Goal: Information Seeking & Learning: Find specific fact

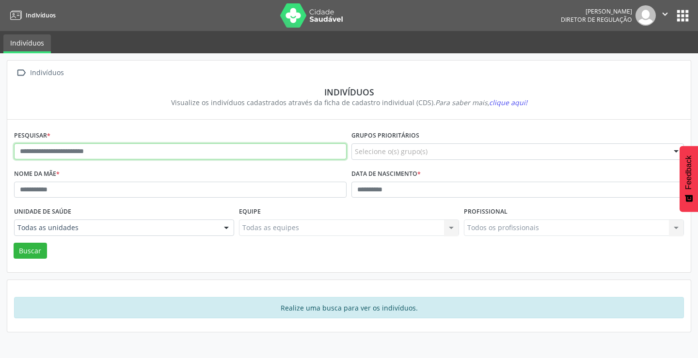
click at [54, 155] on input "text" at bounding box center [180, 152] width 333 height 16
click at [14, 243] on button "Buscar" at bounding box center [30, 251] width 33 height 16
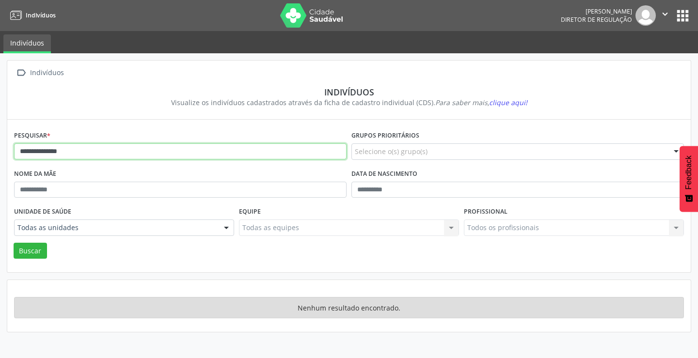
click at [83, 154] on input "**********" at bounding box center [180, 152] width 333 height 16
click at [14, 243] on button "Buscar" at bounding box center [30, 251] width 33 height 16
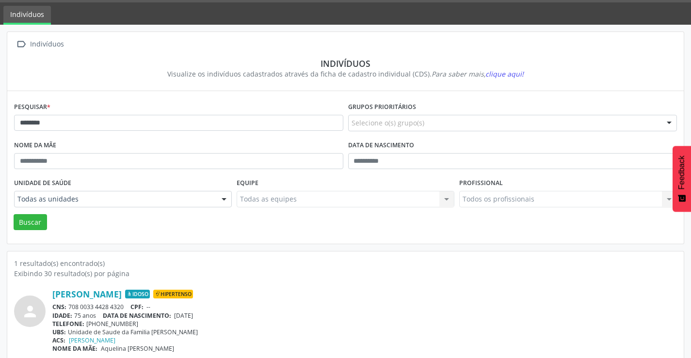
scroll to position [37, 0]
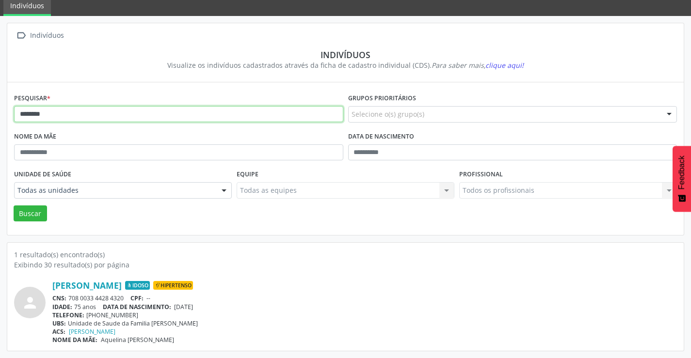
click at [84, 115] on input "********" at bounding box center [178, 114] width 329 height 16
type input "*"
click at [14, 206] on button "Buscar" at bounding box center [30, 214] width 33 height 16
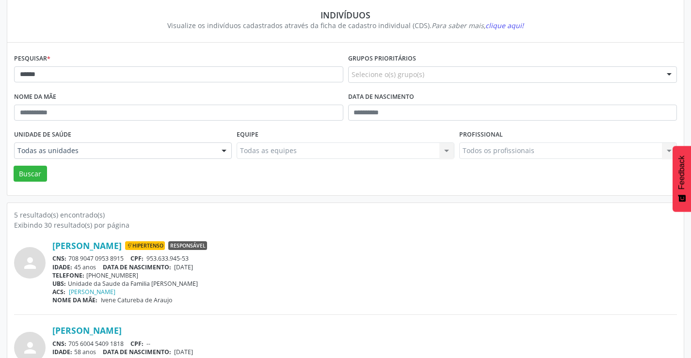
scroll to position [97, 0]
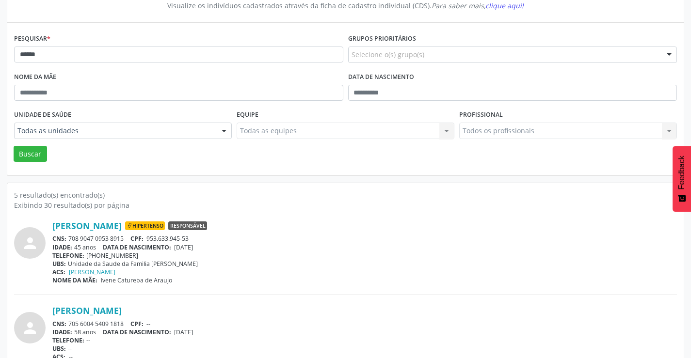
drag, startPoint x: 128, startPoint y: 237, endPoint x: 70, endPoint y: 238, distance: 58.7
click at [70, 238] on div "CNS: 708 9047 0953 8915 CPF: 953.633.945-53" at bounding box center [364, 239] width 624 height 8
copy div "708 9047 0953 8915"
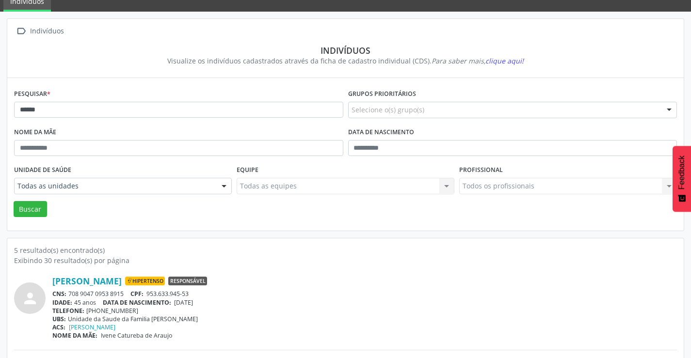
scroll to position [0, 0]
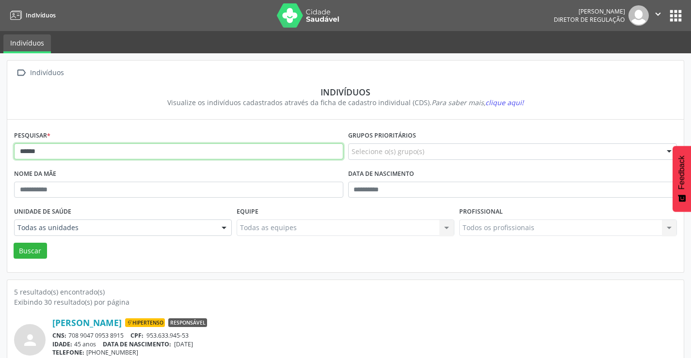
click at [53, 150] on input "******" at bounding box center [178, 152] width 329 height 16
type input "*"
click at [14, 243] on button "Buscar" at bounding box center [30, 251] width 33 height 16
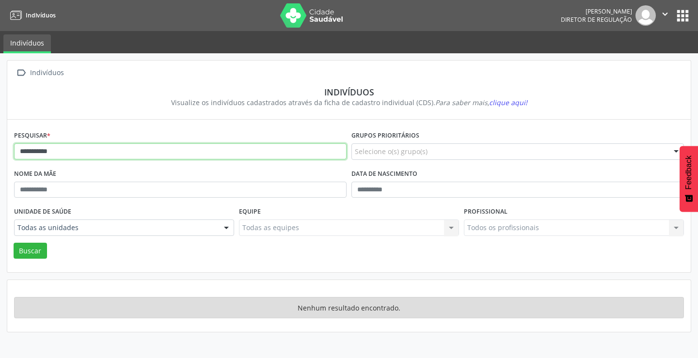
click at [90, 154] on input "**********" at bounding box center [180, 152] width 333 height 16
click at [14, 243] on button "Buscar" at bounding box center [30, 251] width 33 height 16
click at [90, 154] on input "*******" at bounding box center [180, 152] width 333 height 16
type input "*"
click at [14, 243] on button "Buscar" at bounding box center [30, 251] width 33 height 16
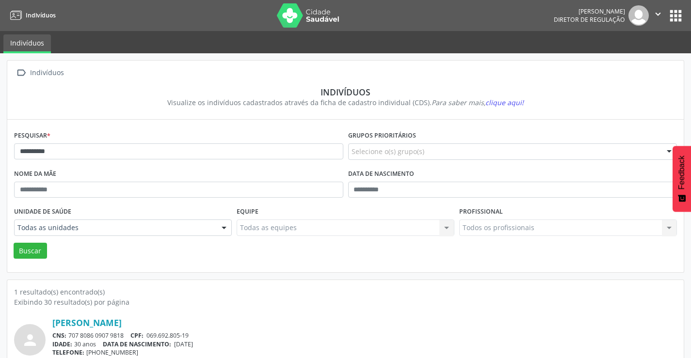
scroll to position [37, 0]
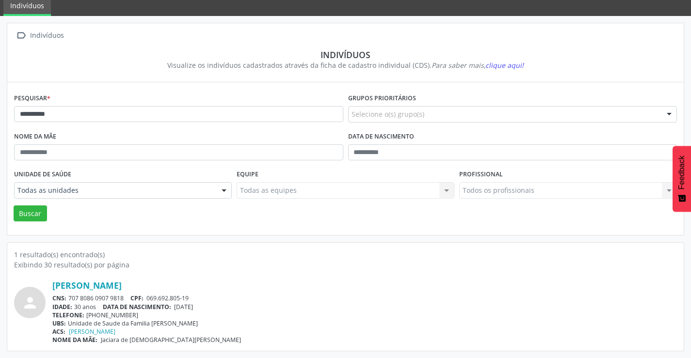
drag, startPoint x: 127, startPoint y: 294, endPoint x: 69, endPoint y: 298, distance: 57.8
click at [69, 298] on div "CNS: 707 8086 0907 9818 CPF: 069.692.805-19" at bounding box center [364, 298] width 624 height 8
copy div "707 8086 0907 9818"
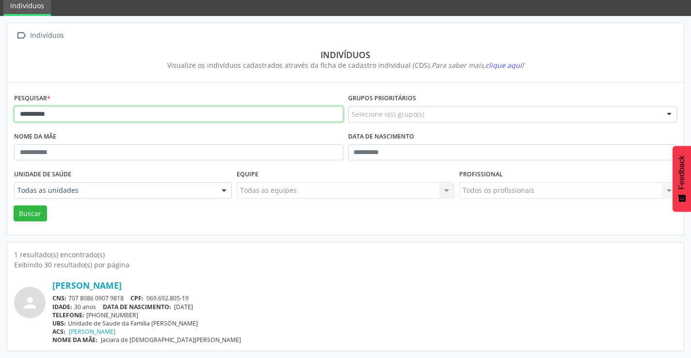
click at [143, 120] on input "**********" at bounding box center [178, 114] width 329 height 16
type input "*"
click at [14, 206] on button "Buscar" at bounding box center [30, 214] width 33 height 16
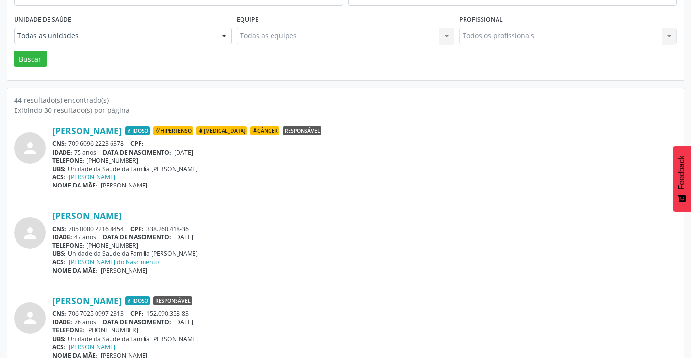
scroll to position [194, 0]
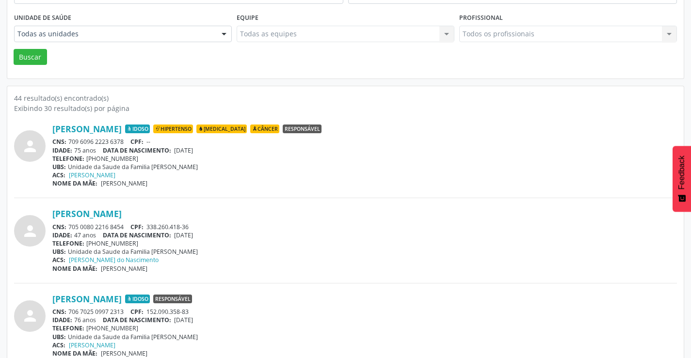
drag, startPoint x: 125, startPoint y: 226, endPoint x: 67, endPoint y: 222, distance: 57.9
click at [67, 222] on div "Maria Jose Goncalves de Sena CNS: 705 0080 2216 8454 CPF: 338.260.418-36 IDADE:…" at bounding box center [364, 240] width 624 height 64
copy div "705 0080 2216 8454"
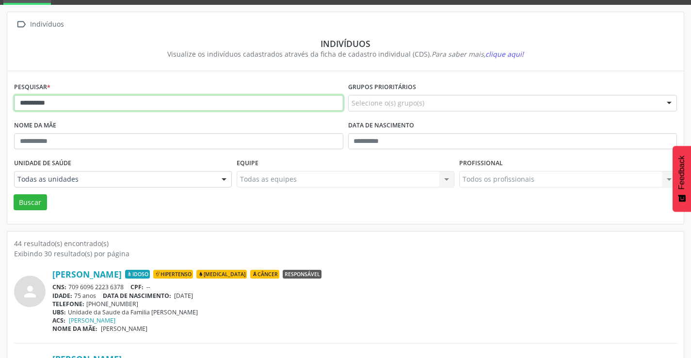
click at [163, 106] on input "**********" at bounding box center [178, 103] width 329 height 16
type input "*"
click at [14, 194] on button "Buscar" at bounding box center [30, 202] width 33 height 16
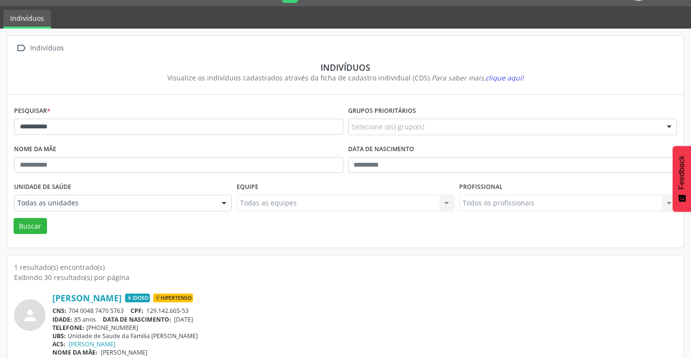
scroll to position [37, 0]
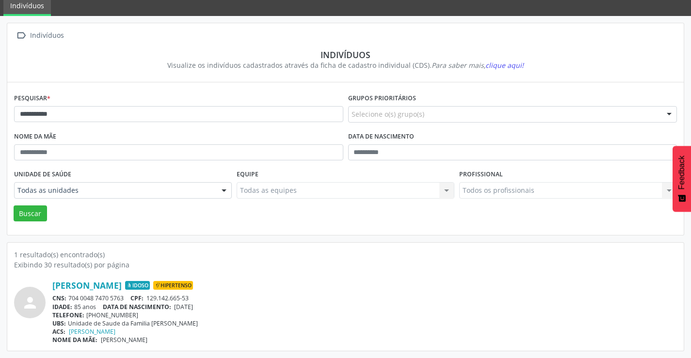
drag, startPoint x: 128, startPoint y: 297, endPoint x: 70, endPoint y: 294, distance: 57.8
click at [70, 294] on div "CNS: 704 0048 7470 5763 CPF: 129.142.665-53" at bounding box center [364, 298] width 624 height 8
copy div "704 0048 7470 5763"
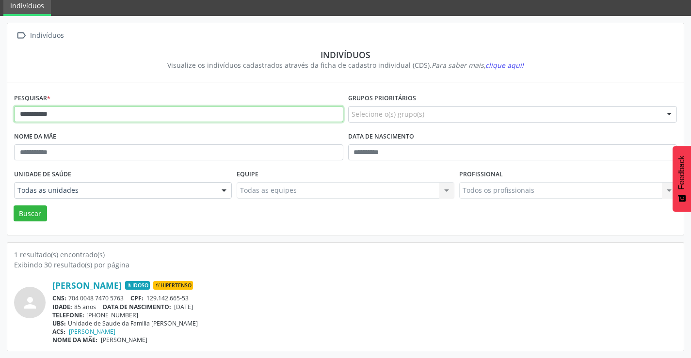
click at [73, 113] on input "**********" at bounding box center [178, 114] width 329 height 16
type input "*"
click at [14, 206] on button "Buscar" at bounding box center [30, 214] width 33 height 16
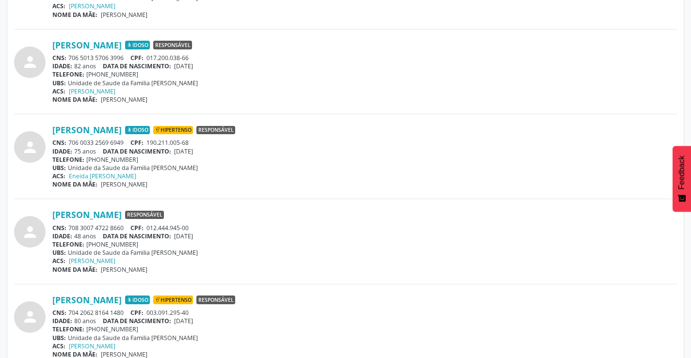
scroll to position [485, 0]
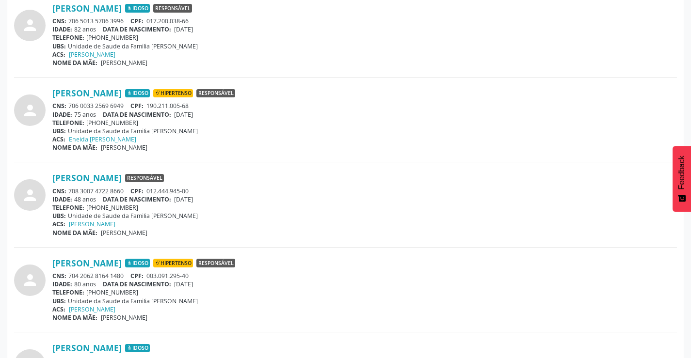
drag, startPoint x: 125, startPoint y: 274, endPoint x: 70, endPoint y: 276, distance: 54.8
click at [70, 276] on div "CNS: 704 2062 8164 1480 CPF: 003.091.295-40" at bounding box center [364, 276] width 624 height 8
copy div "704 2062 8164 1480"
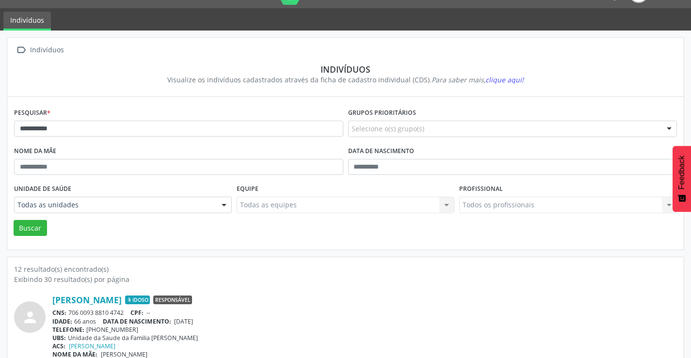
scroll to position [0, 0]
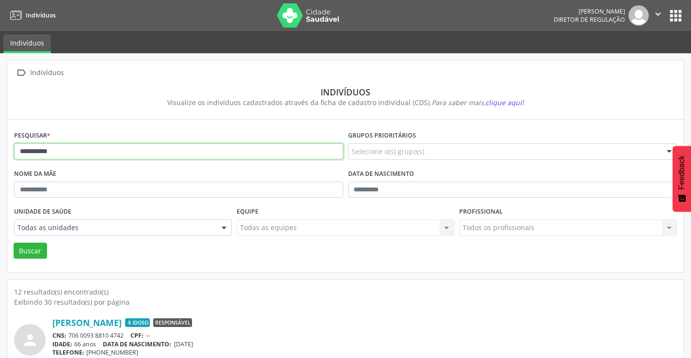
click at [192, 153] on input "**********" at bounding box center [178, 152] width 329 height 16
type input "*"
click at [14, 243] on button "Buscar" at bounding box center [30, 251] width 33 height 16
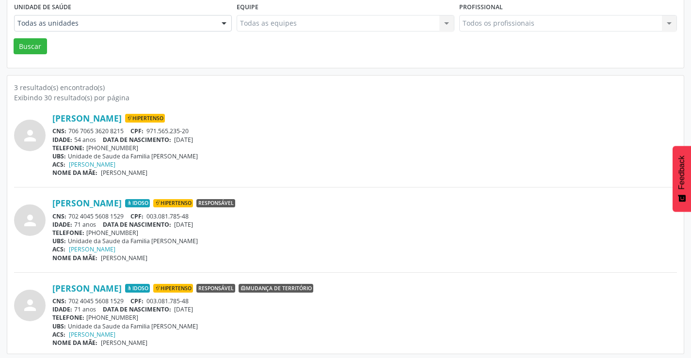
scroll to position [208, 0]
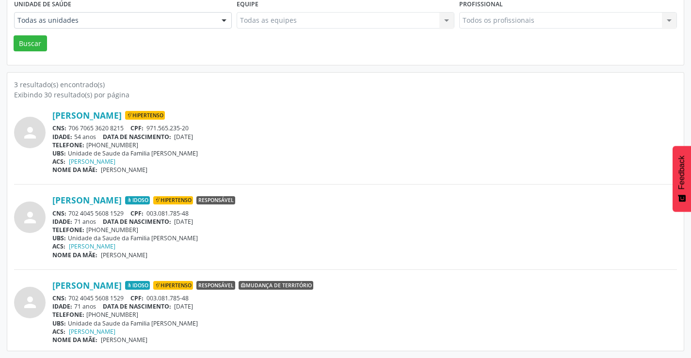
drag, startPoint x: 128, startPoint y: 211, endPoint x: 69, endPoint y: 213, distance: 58.7
click at [69, 213] on div "CNS: 702 4045 5608 1529 CPF: 003.081.785-48" at bounding box center [364, 213] width 624 height 8
copy div "702 4045 5608 1529"
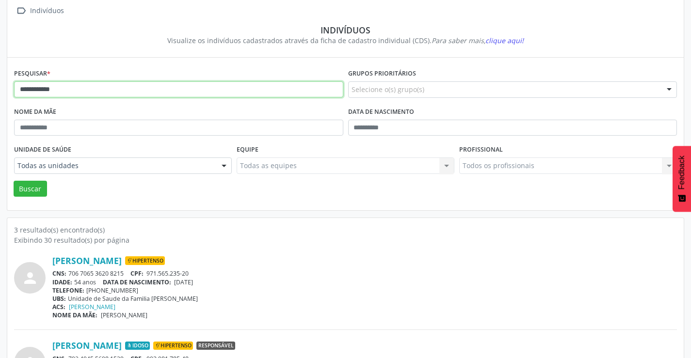
click at [121, 87] on input "**********" at bounding box center [178, 89] width 329 height 16
type input "*"
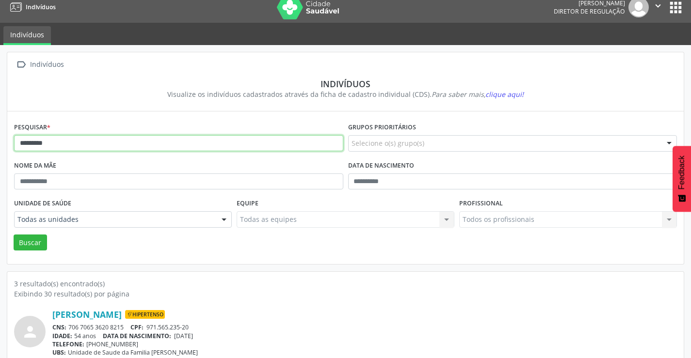
scroll to position [0, 0]
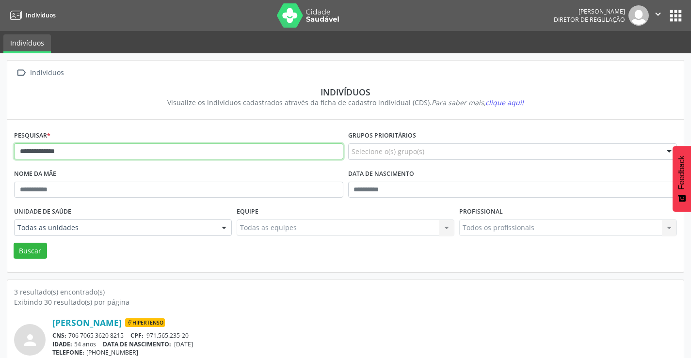
click at [14, 243] on button "Buscar" at bounding box center [30, 251] width 33 height 16
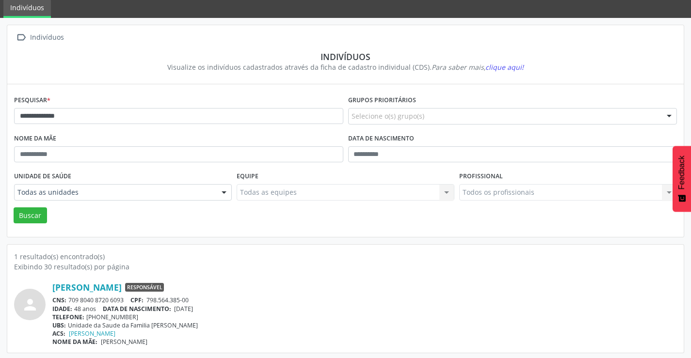
scroll to position [37, 0]
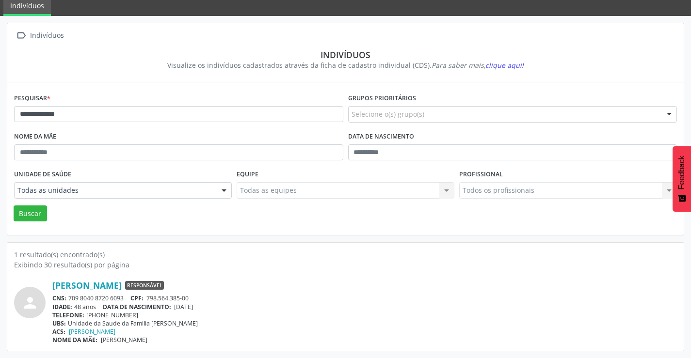
drag, startPoint x: 126, startPoint y: 298, endPoint x: 69, endPoint y: 295, distance: 57.3
click at [69, 295] on div "CNS: 709 8040 8720 6093 CPF: 798.564.385-00" at bounding box center [364, 298] width 624 height 8
copy div "709 8040 8720 6093"
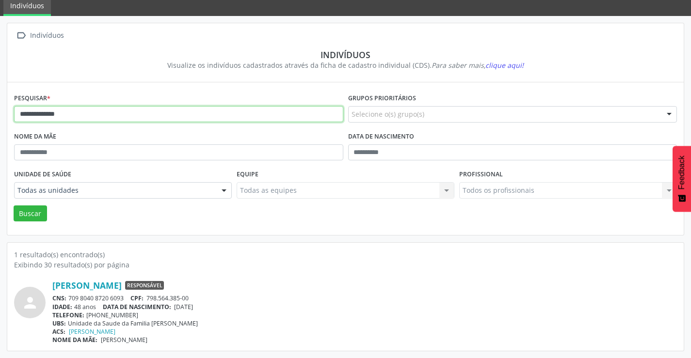
click at [222, 112] on input "**********" at bounding box center [178, 114] width 329 height 16
type input "*"
click at [14, 206] on button "Buscar" at bounding box center [30, 214] width 33 height 16
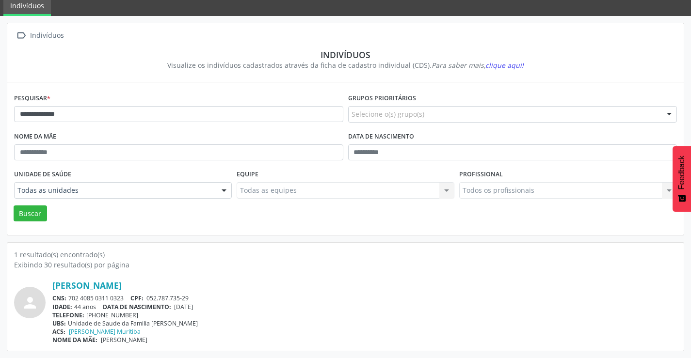
drag, startPoint x: 127, startPoint y: 296, endPoint x: 70, endPoint y: 298, distance: 56.8
click at [70, 298] on div "CNS: 702 4085 0311 0323 CPF: 052.787.735-29" at bounding box center [364, 298] width 624 height 8
copy div "702 4085 0311 0323"
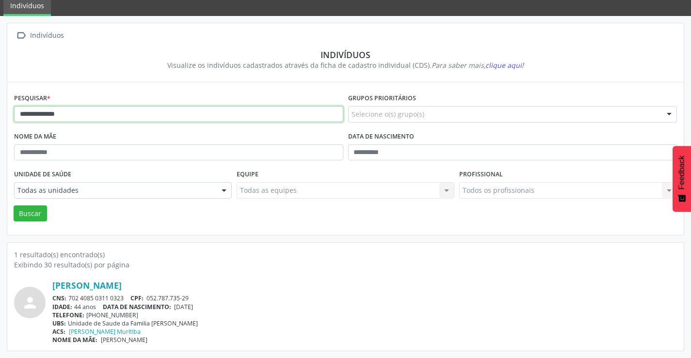
click at [128, 112] on input "**********" at bounding box center [178, 114] width 329 height 16
type input "*"
click at [14, 206] on button "Buscar" at bounding box center [30, 214] width 33 height 16
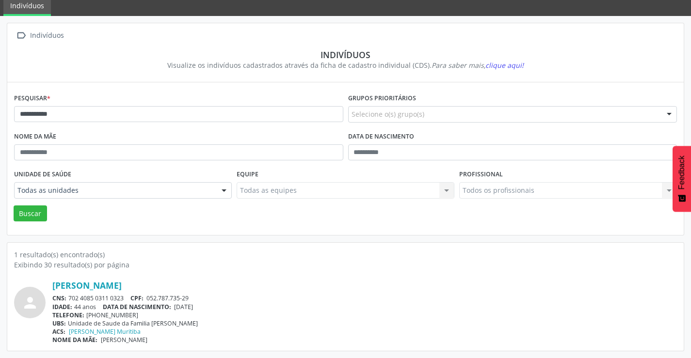
scroll to position [0, 0]
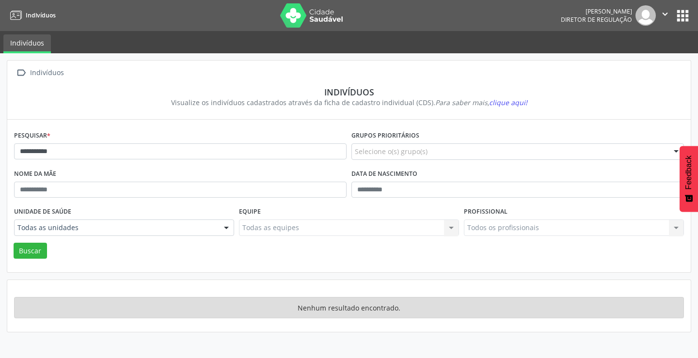
click at [120, 141] on div "**********" at bounding box center [180, 147] width 337 height 38
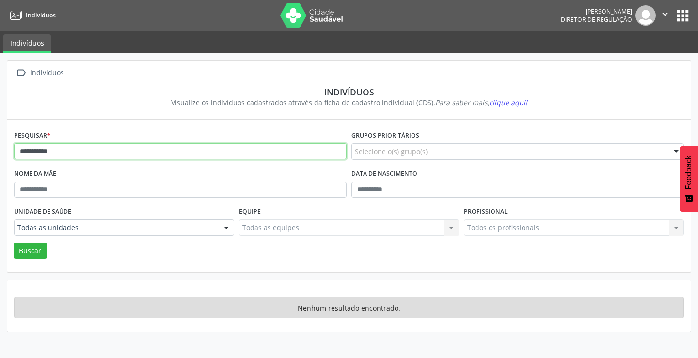
click at [119, 148] on input "**********" at bounding box center [180, 152] width 333 height 16
click at [14, 243] on button "Buscar" at bounding box center [30, 251] width 33 height 16
click at [119, 148] on input "*******" at bounding box center [180, 152] width 333 height 16
click at [14, 243] on button "Buscar" at bounding box center [30, 251] width 33 height 16
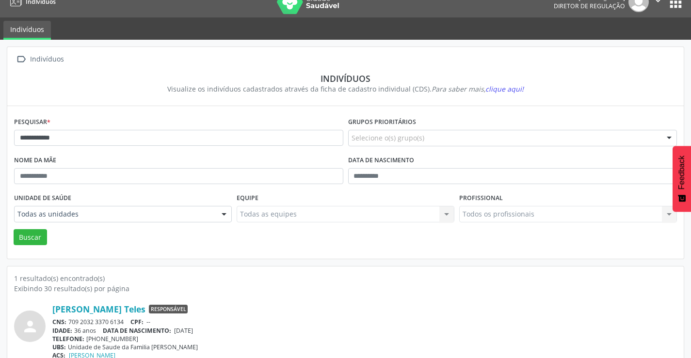
scroll to position [37, 0]
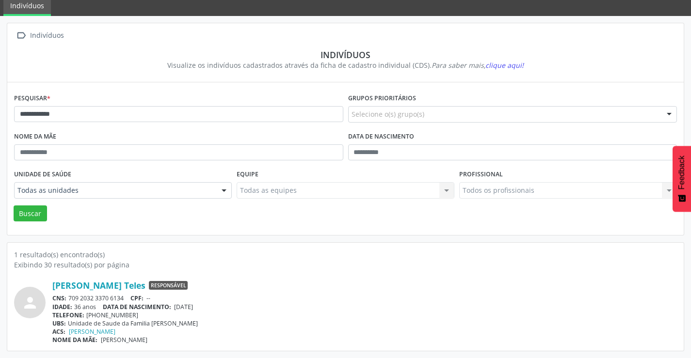
drag, startPoint x: 125, startPoint y: 297, endPoint x: 68, endPoint y: 297, distance: 56.7
click at [68, 297] on div "CNS: 709 2032 3370 6134 CPF: --" at bounding box center [364, 298] width 624 height 8
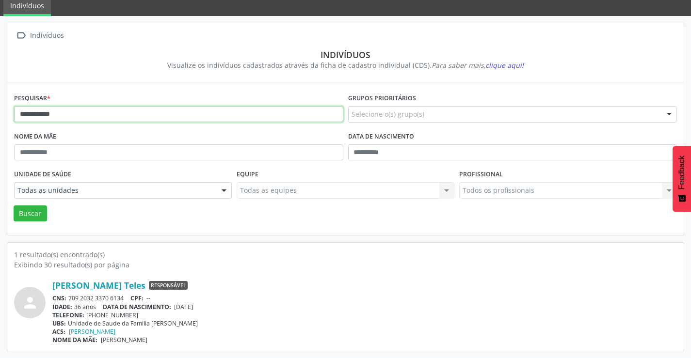
click at [222, 112] on input "**********" at bounding box center [178, 114] width 329 height 16
type input "*"
click at [14, 206] on button "Buscar" at bounding box center [30, 214] width 33 height 16
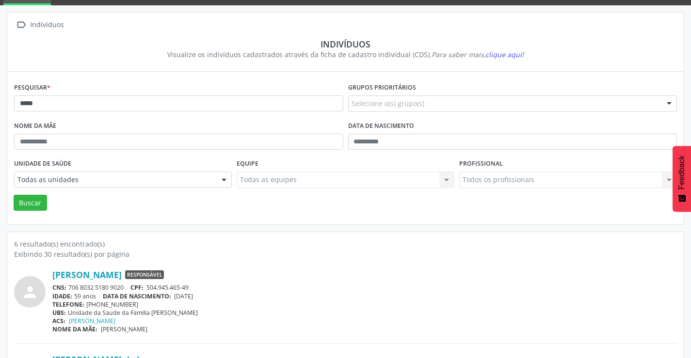
scroll to position [145, 0]
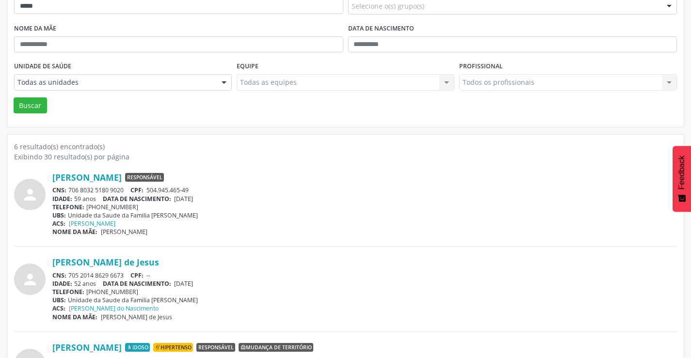
drag, startPoint x: 128, startPoint y: 185, endPoint x: 69, endPoint y: 192, distance: 59.5
click at [69, 192] on div "Dulcelene Oliveira Silva dos Santos Responsável CNS: 706 8032 5180 9020 CPF: 50…" at bounding box center [364, 204] width 624 height 64
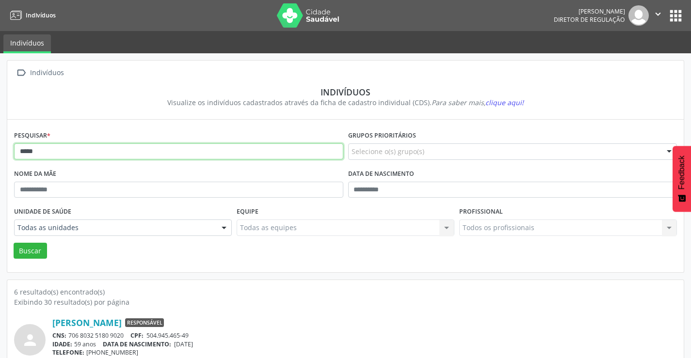
click at [129, 152] on input "*****" at bounding box center [178, 152] width 329 height 16
type input "*"
click at [14, 243] on button "Buscar" at bounding box center [30, 251] width 33 height 16
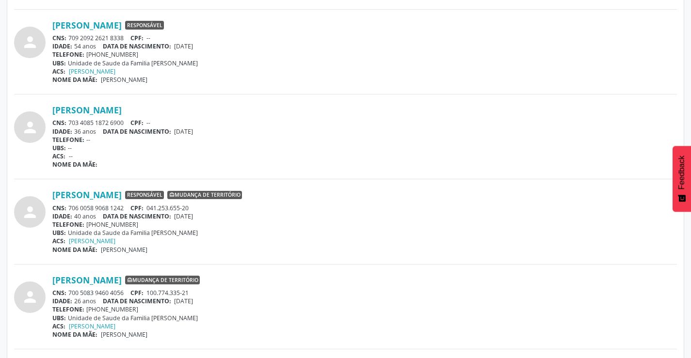
scroll to position [485, 0]
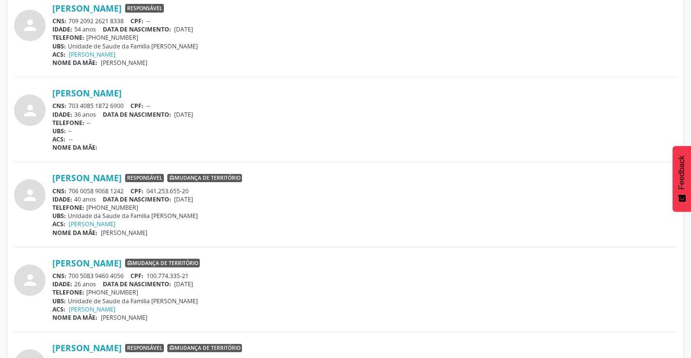
drag, startPoint x: 129, startPoint y: 190, endPoint x: 74, endPoint y: 189, distance: 54.8
click at [72, 189] on div "CNS: 706 0058 9068 1242 CPF: 041.253.655-20" at bounding box center [364, 191] width 624 height 8
click at [288, 235] on div "NOME DA MÃE: Matildes Lima do Nascimento" at bounding box center [364, 233] width 624 height 8
drag, startPoint x: 128, startPoint y: 189, endPoint x: 70, endPoint y: 189, distance: 58.2
click at [70, 189] on div "CNS: 706 0058 9068 1242 CPF: 041.253.655-20" at bounding box center [364, 191] width 624 height 8
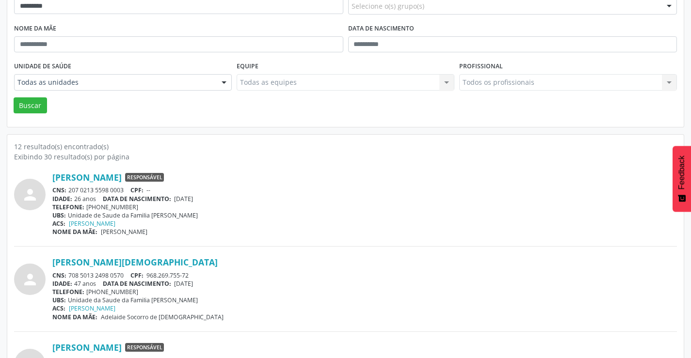
scroll to position [0, 0]
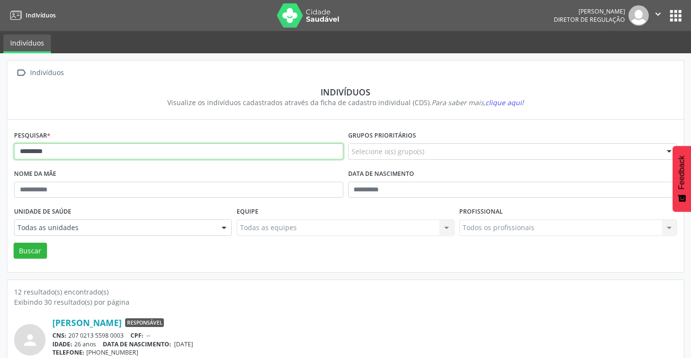
click at [62, 150] on input "*********" at bounding box center [178, 152] width 329 height 16
type input "*"
click at [14, 243] on button "Buscar" at bounding box center [30, 251] width 33 height 16
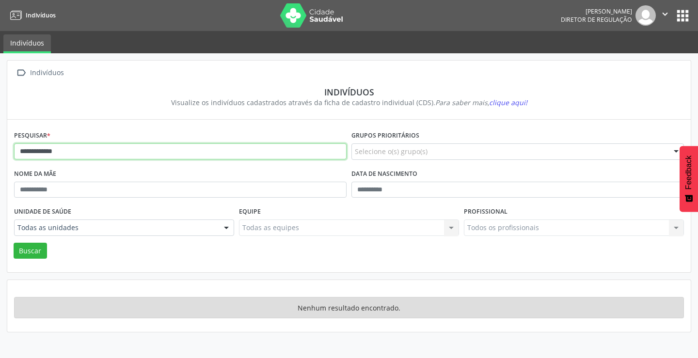
click at [105, 151] on input "**********" at bounding box center [180, 152] width 333 height 16
click at [14, 243] on button "Buscar" at bounding box center [30, 251] width 33 height 16
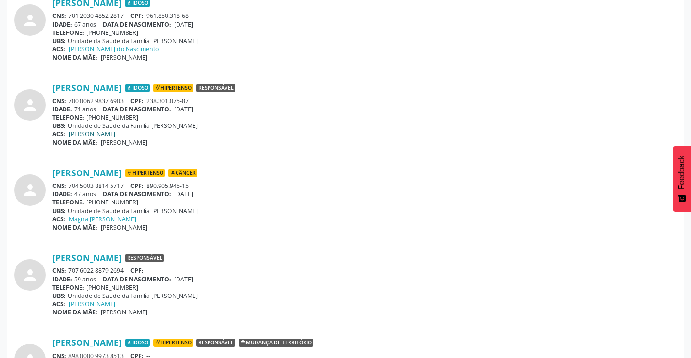
scroll to position [339, 0]
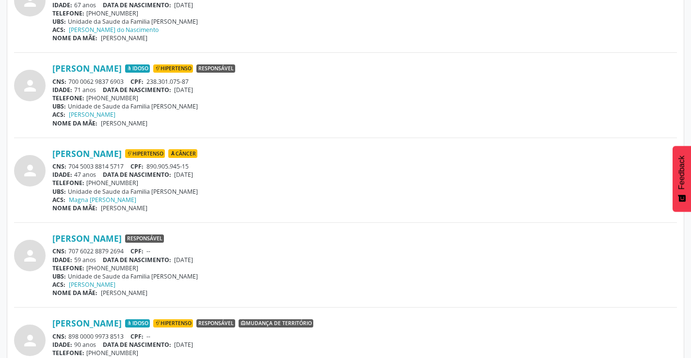
drag, startPoint x: 127, startPoint y: 163, endPoint x: 70, endPoint y: 161, distance: 57.2
click at [70, 161] on div "Jaime Oliveira dos Santos Hipertenso Câncer CNS: 704 5003 8814 5717 CPF: 890.90…" at bounding box center [364, 180] width 624 height 64
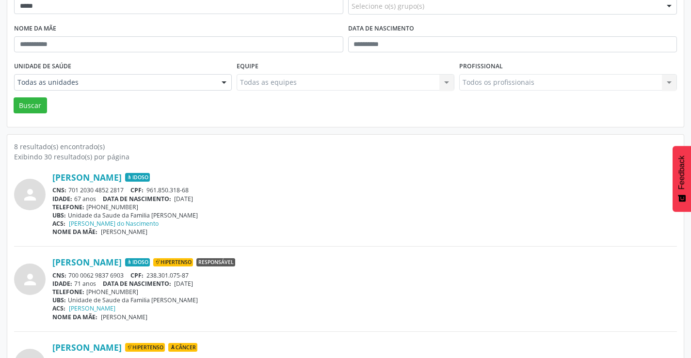
scroll to position [48, 0]
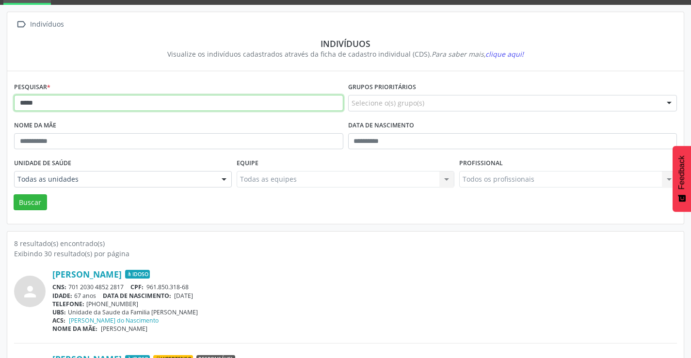
click at [89, 103] on input "*****" at bounding box center [178, 103] width 329 height 16
type input "*"
click at [14, 194] on button "Buscar" at bounding box center [30, 202] width 33 height 16
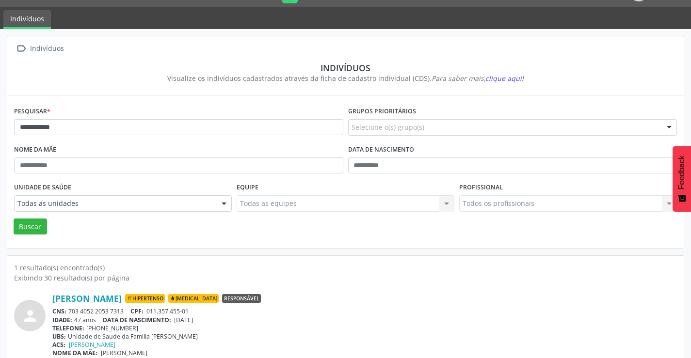
scroll to position [37, 0]
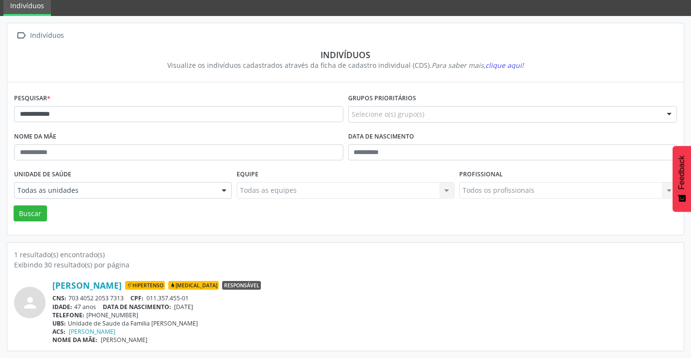
click at [124, 297] on div "CNS: 703 4052 2053 7313 CPF: 011.357.455-01" at bounding box center [364, 298] width 624 height 8
drag, startPoint x: 124, startPoint y: 297, endPoint x: 71, endPoint y: 296, distance: 52.4
click at [71, 296] on div "CNS: 703 4052 2053 7313 CPF: 011.357.455-01" at bounding box center [364, 298] width 624 height 8
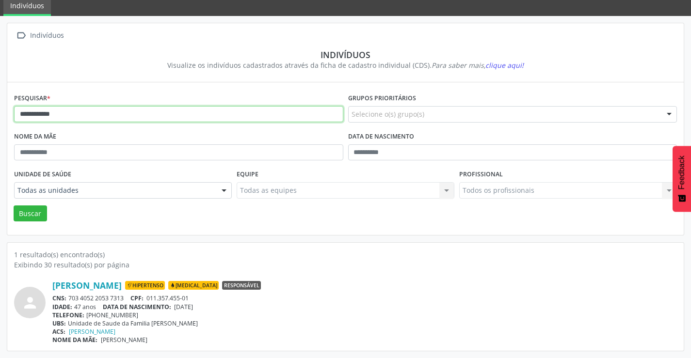
click at [75, 116] on input "**********" at bounding box center [178, 114] width 329 height 16
type input "*"
click at [14, 206] on button "Buscar" at bounding box center [30, 214] width 33 height 16
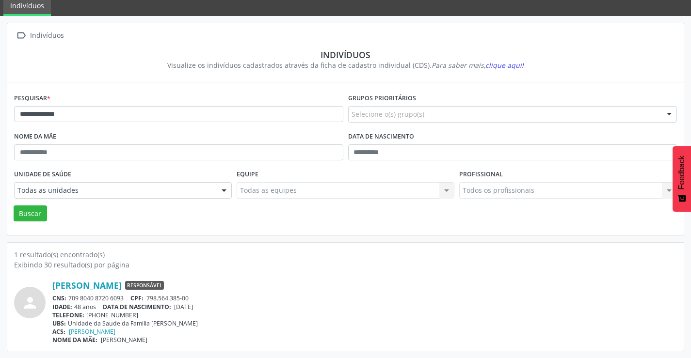
drag, startPoint x: 131, startPoint y: 296, endPoint x: 69, endPoint y: 297, distance: 61.6
click at [69, 297] on div "CNS: 709 8040 8720 6093 CPF: 798.564.385-00" at bounding box center [364, 298] width 624 height 8
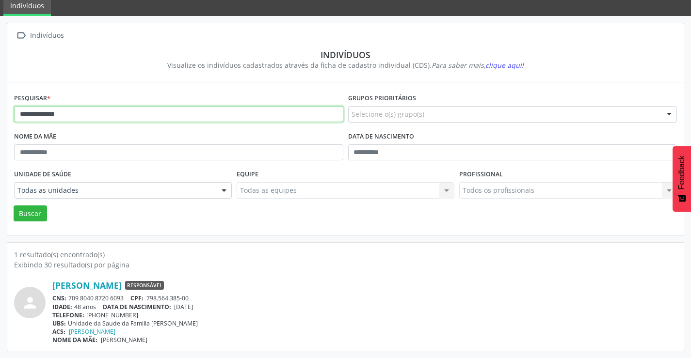
click at [160, 113] on input "**********" at bounding box center [178, 114] width 329 height 16
type input "*"
click at [14, 206] on button "Buscar" at bounding box center [30, 214] width 33 height 16
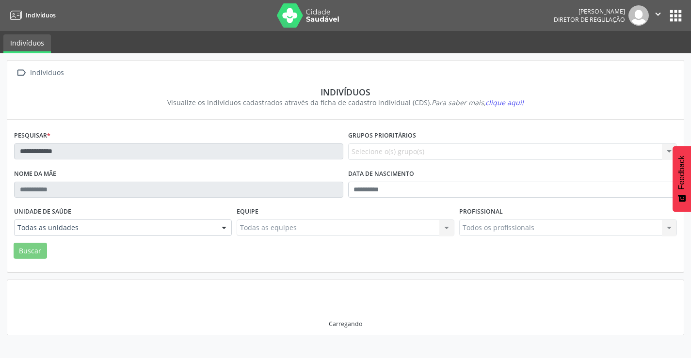
scroll to position [0, 0]
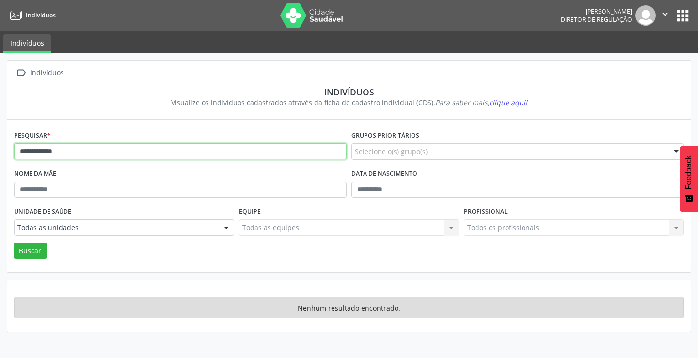
click at [112, 154] on input "**********" at bounding box center [180, 152] width 333 height 16
click at [14, 243] on button "Buscar" at bounding box center [30, 251] width 33 height 16
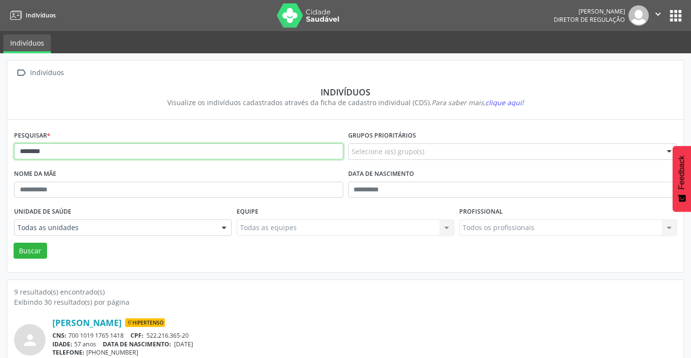
click at [31, 151] on input "********" at bounding box center [178, 152] width 329 height 16
click at [41, 154] on input "********" at bounding box center [178, 152] width 329 height 16
click at [45, 153] on input "*******" at bounding box center [178, 152] width 329 height 16
click at [14, 243] on button "Buscar" at bounding box center [30, 251] width 33 height 16
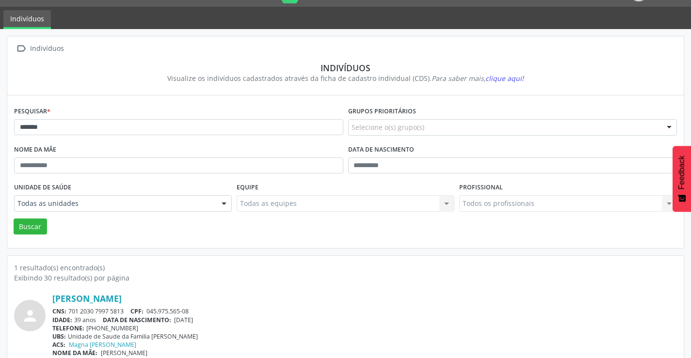
scroll to position [37, 0]
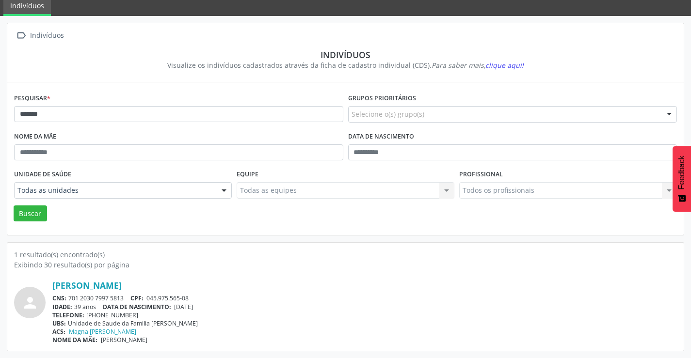
drag, startPoint x: 125, startPoint y: 298, endPoint x: 70, endPoint y: 298, distance: 55.3
click at [70, 298] on div "CNS: 701 2030 7997 5813 CPF: 045.975.565-08" at bounding box center [364, 298] width 624 height 8
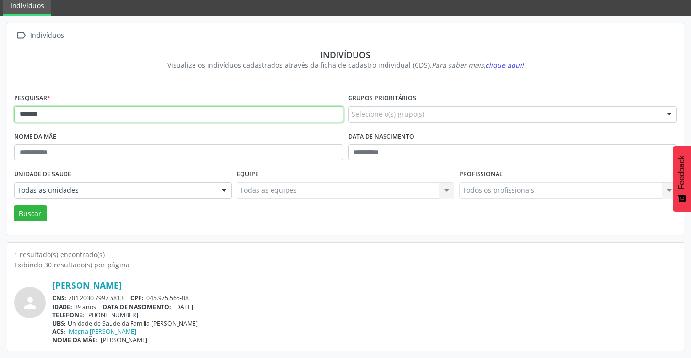
click at [50, 121] on input "*******" at bounding box center [178, 114] width 329 height 16
type input "*"
click at [14, 206] on button "Buscar" at bounding box center [30, 214] width 33 height 16
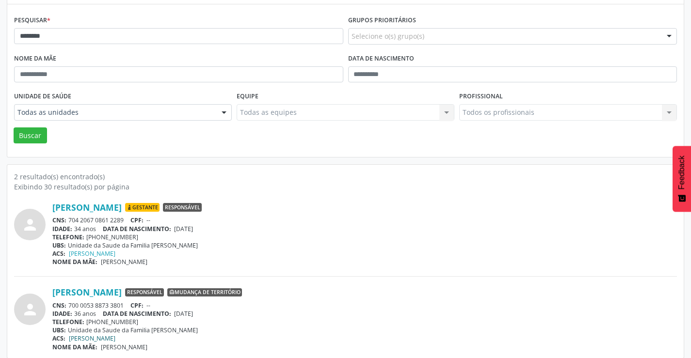
scroll to position [123, 0]
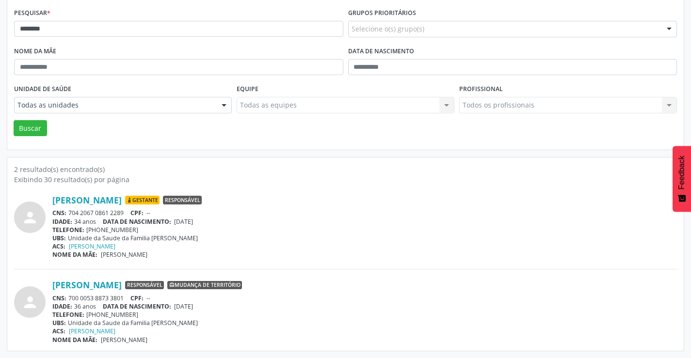
drag, startPoint x: 127, startPoint y: 210, endPoint x: 74, endPoint y: 225, distance: 54.9
click at [68, 210] on div "CNS: 704 2067 0861 2289 CPF: --" at bounding box center [364, 213] width 624 height 8
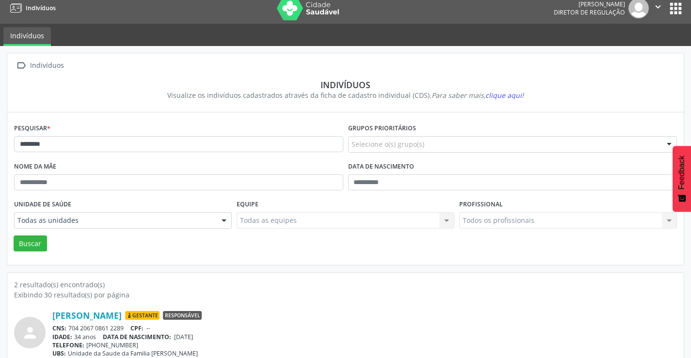
scroll to position [0, 0]
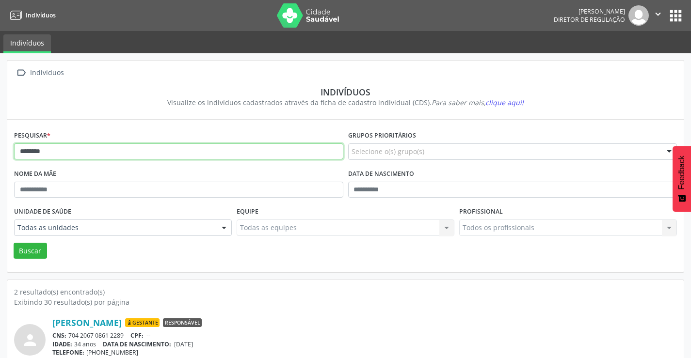
click at [207, 157] on input "********" at bounding box center [178, 152] width 329 height 16
type input "*"
click at [14, 243] on button "Buscar" at bounding box center [30, 251] width 33 height 16
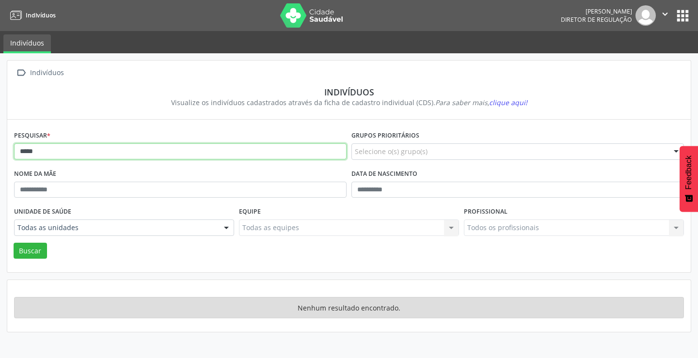
click at [205, 150] on input "*****" at bounding box center [180, 152] width 333 height 16
type input "*"
click at [14, 243] on button "Buscar" at bounding box center [30, 251] width 33 height 16
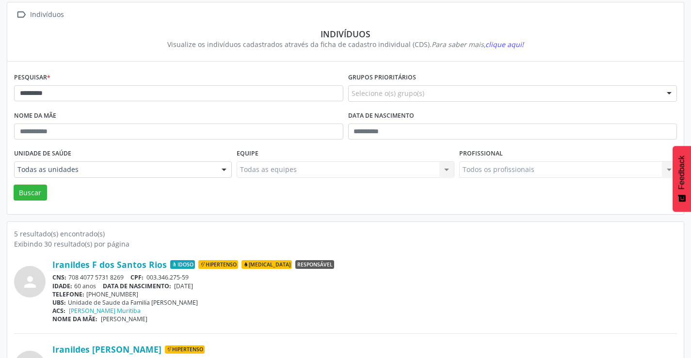
scroll to position [145, 0]
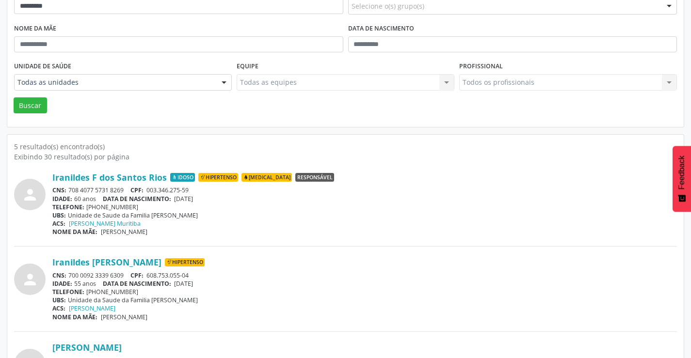
drag, startPoint x: 125, startPoint y: 272, endPoint x: 73, endPoint y: 274, distance: 52.4
click at [71, 274] on div "CNS: 700 0092 3339 6309 CPF: 608.753.055-04" at bounding box center [364, 276] width 624 height 8
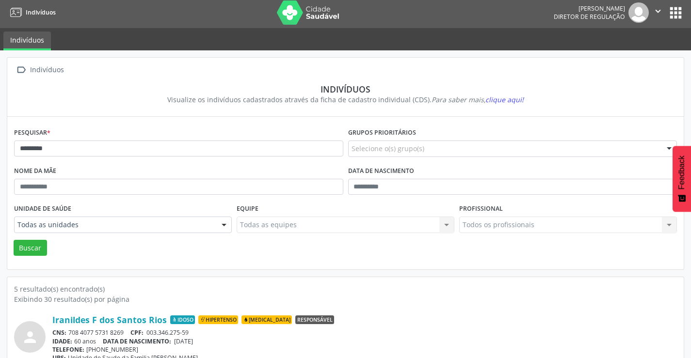
scroll to position [0, 0]
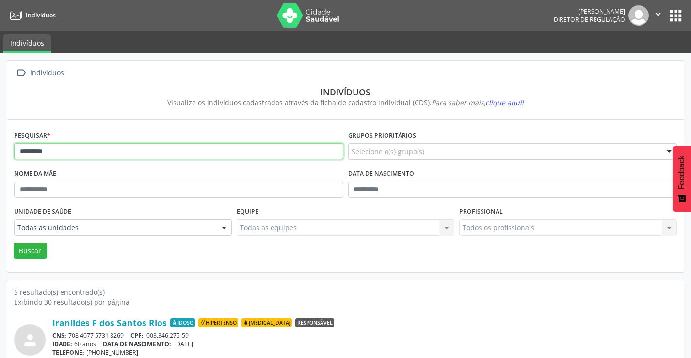
click at [81, 150] on input "*********" at bounding box center [178, 152] width 329 height 16
type input "*"
click at [14, 243] on button "Buscar" at bounding box center [30, 251] width 33 height 16
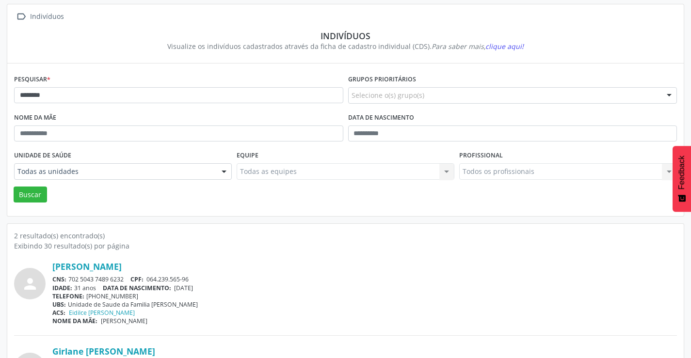
scroll to position [123, 0]
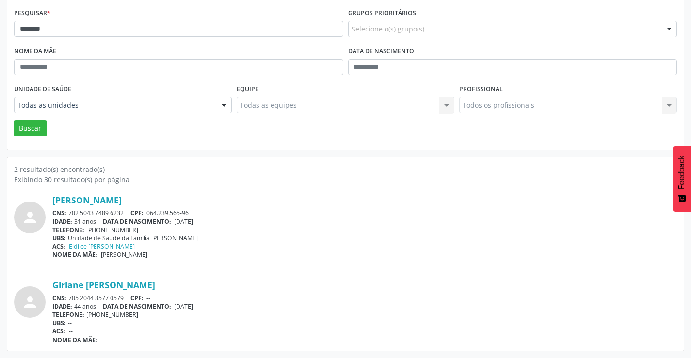
drag, startPoint x: 128, startPoint y: 210, endPoint x: 75, endPoint y: 212, distance: 53.4
click at [71, 213] on div "CNS: 702 5043 7489 6232 CPF: 064.239.565-96" at bounding box center [364, 213] width 624 height 8
click at [220, 186] on div "person Girlane Mendes Santos CNS: 702 5043 7489 6232 CPF: 064.239.565-96 IDADE:…" at bounding box center [345, 265] width 663 height 160
drag, startPoint x: 126, startPoint y: 213, endPoint x: 71, endPoint y: 213, distance: 54.8
click at [71, 213] on div "CNS: 702 5043 7489 6232 CPF: 064.239.565-96" at bounding box center [364, 213] width 624 height 8
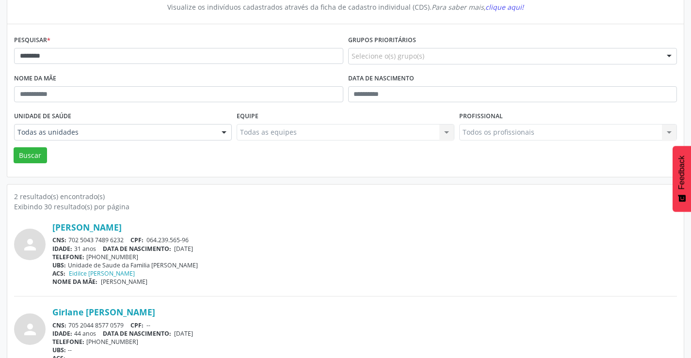
scroll to position [26, 0]
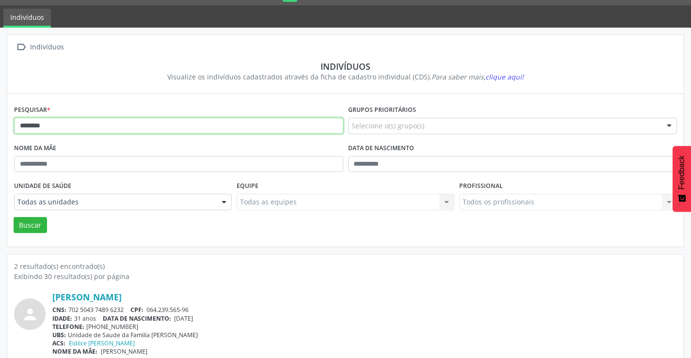
click at [160, 128] on input "*******" at bounding box center [178, 126] width 329 height 16
type input "*"
click at [14, 217] on button "Buscar" at bounding box center [30, 225] width 33 height 16
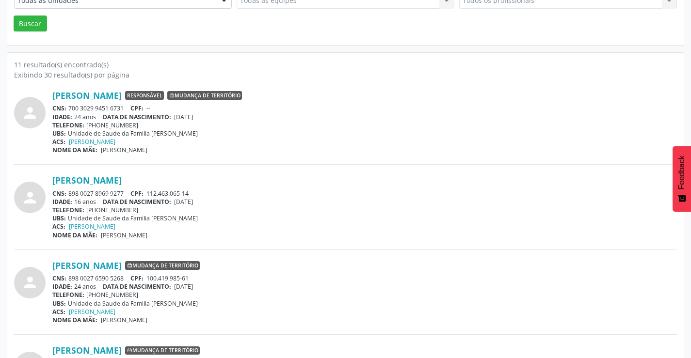
scroll to position [242, 0]
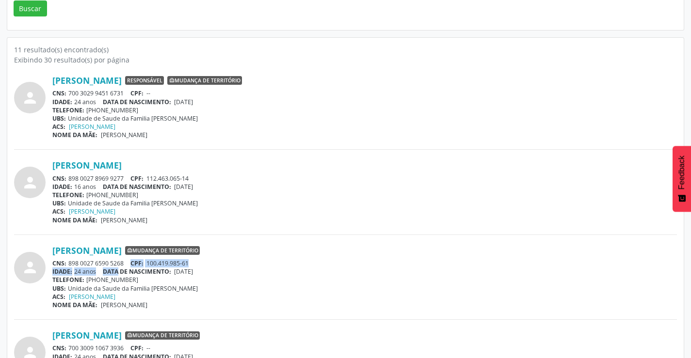
drag, startPoint x: 126, startPoint y: 266, endPoint x: 122, endPoint y: 272, distance: 6.7
click at [122, 272] on div "Maicon Rodrigo Andrade Oliveira Mudança de território CNS: 898 0027 6590 5268 C…" at bounding box center [364, 277] width 624 height 64
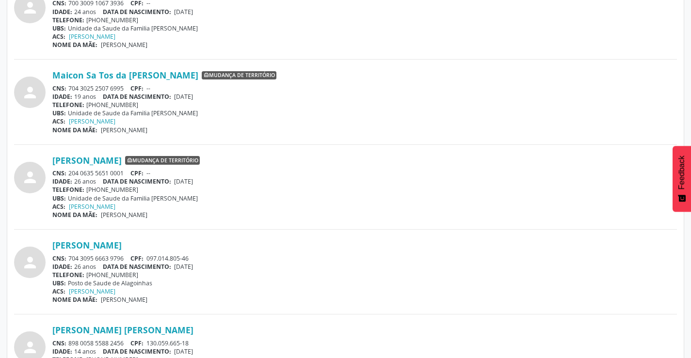
scroll to position [630, 0]
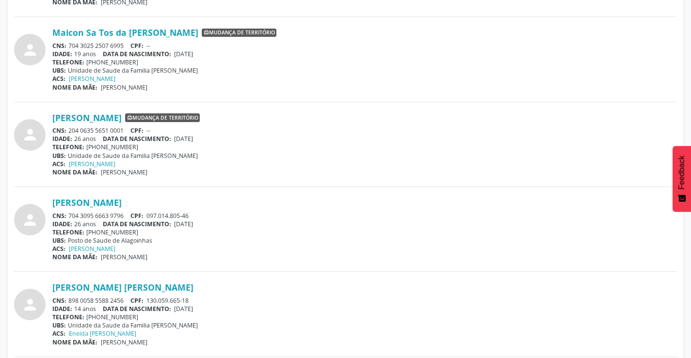
drag, startPoint x: 129, startPoint y: 216, endPoint x: 69, endPoint y: 217, distance: 60.1
click at [69, 217] on div "CNS: 704 3095 6663 9796 CPF: 097.014.805-46" at bounding box center [364, 216] width 624 height 8
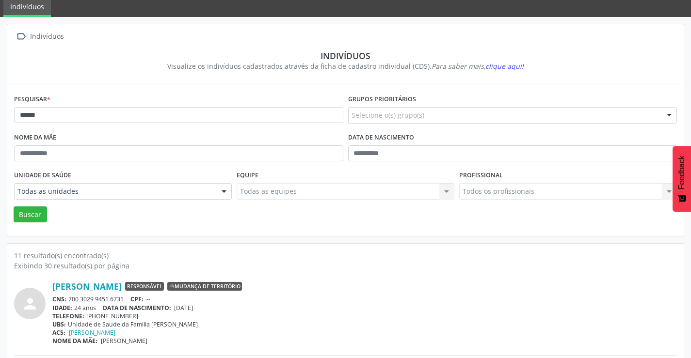
scroll to position [0, 0]
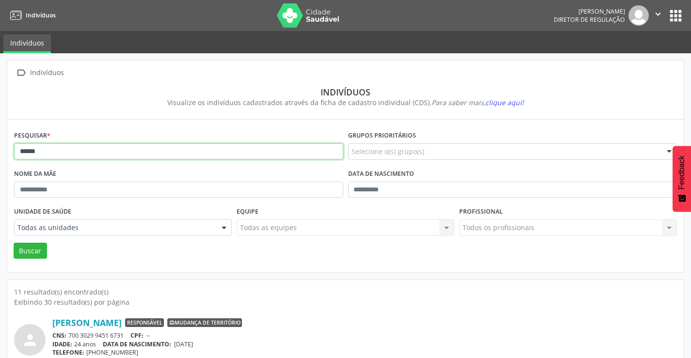
click at [109, 152] on input "******" at bounding box center [178, 152] width 329 height 16
type input "*"
click at [14, 243] on button "Buscar" at bounding box center [30, 251] width 33 height 16
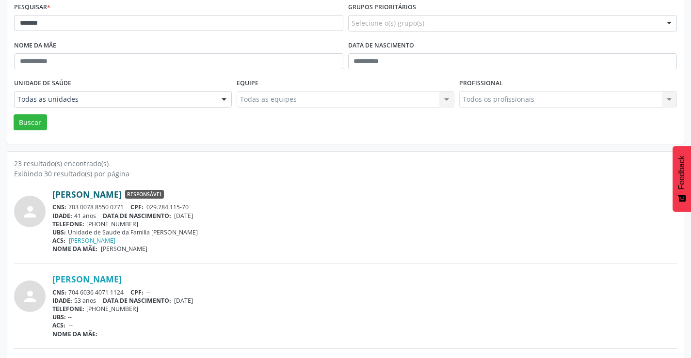
scroll to position [145, 0]
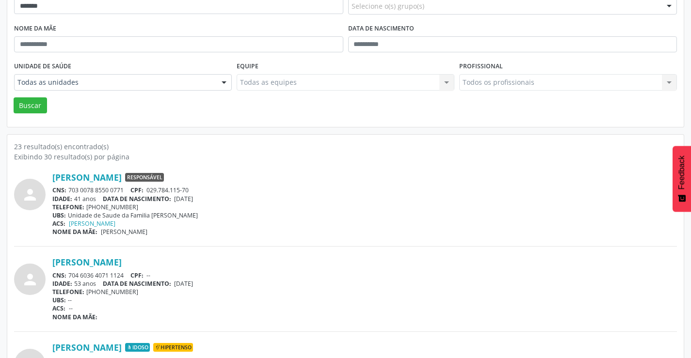
drag, startPoint x: 125, startPoint y: 190, endPoint x: 66, endPoint y: 188, distance: 59.2
click at [66, 188] on div "CNS: 703 0078 8550 0771 CPF: 029.784.115-70" at bounding box center [364, 190] width 624 height 8
click at [66, 188] on span "CNS:" at bounding box center [59, 190] width 14 height 8
drag, startPoint x: 90, startPoint y: 191, endPoint x: 83, endPoint y: 190, distance: 7.3
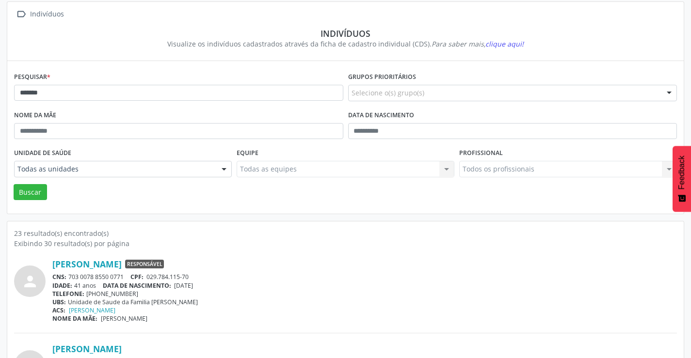
scroll to position [0, 0]
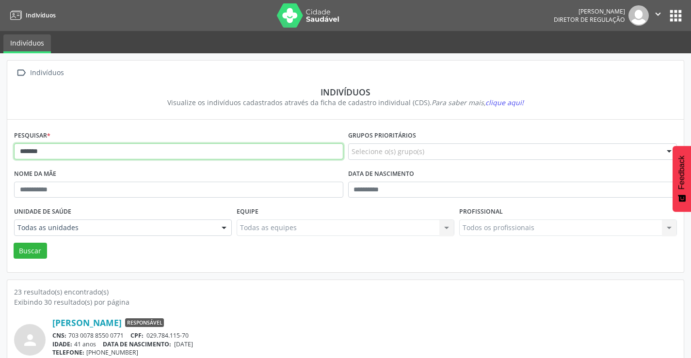
click at [86, 156] on input "*******" at bounding box center [178, 152] width 329 height 16
type input "*"
click at [14, 243] on button "Buscar" at bounding box center [30, 251] width 33 height 16
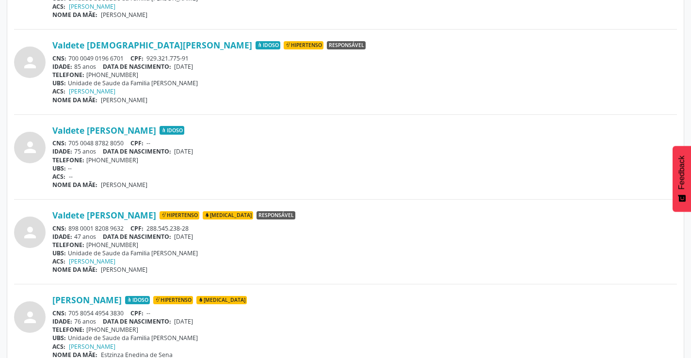
scroll to position [921, 0]
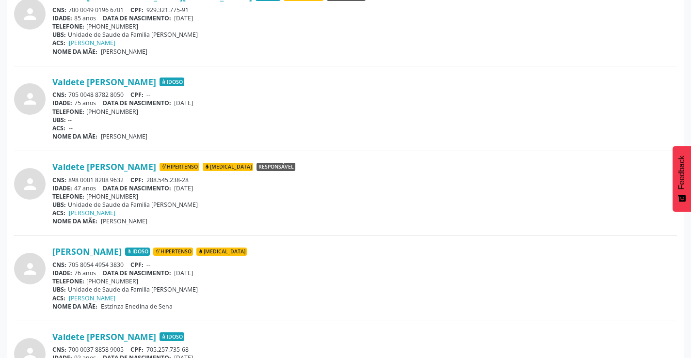
drag, startPoint x: 128, startPoint y: 178, endPoint x: 66, endPoint y: 176, distance: 62.1
click at [66, 176] on div "CNS: 898 0001 8208 9632 CPF: 288.545.238-28" at bounding box center [364, 180] width 624 height 8
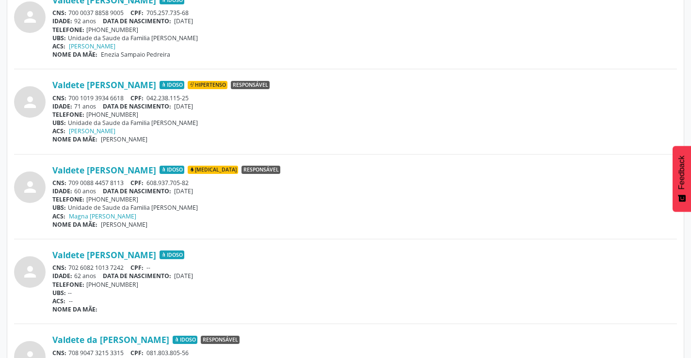
scroll to position [1261, 0]
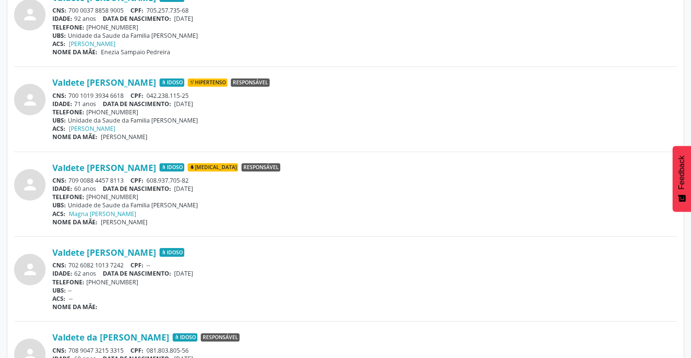
drag, startPoint x: 130, startPoint y: 179, endPoint x: 71, endPoint y: 177, distance: 59.2
click at [71, 177] on div "CNS: 709 0088 4457 8113 CPF: 608.937.705-82" at bounding box center [364, 180] width 624 height 8
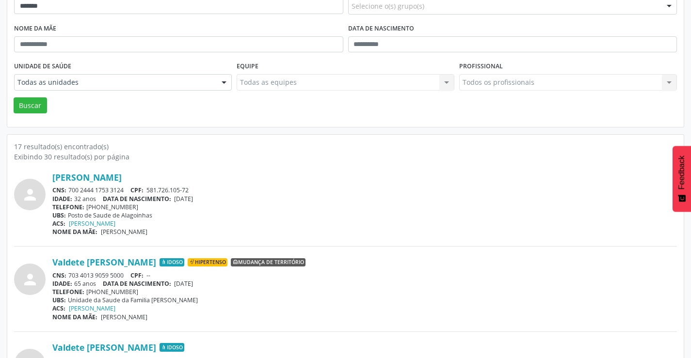
scroll to position [0, 0]
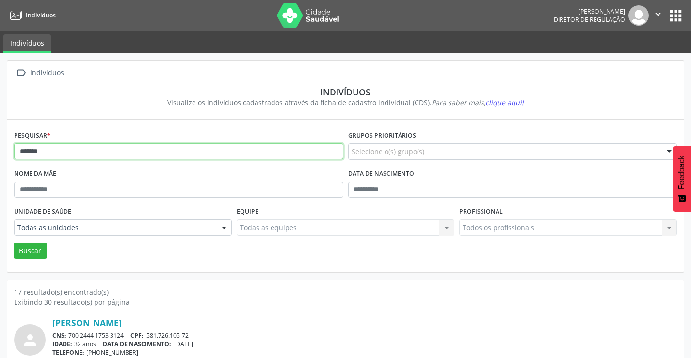
click at [146, 153] on input "*******" at bounding box center [178, 152] width 329 height 16
type input "*"
click at [14, 243] on button "Buscar" at bounding box center [30, 251] width 33 height 16
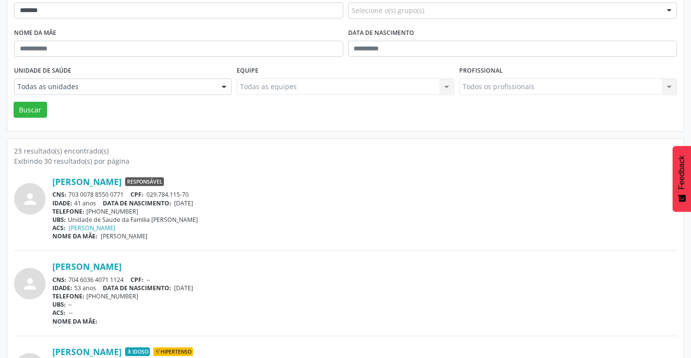
scroll to position [145, 0]
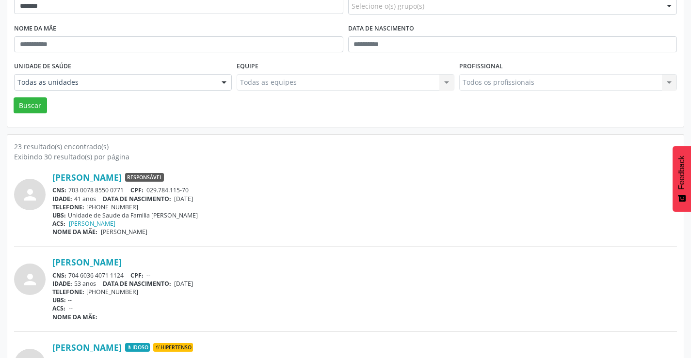
drag, startPoint x: 130, startPoint y: 187, endPoint x: 70, endPoint y: 190, distance: 60.2
click at [70, 190] on div "CNS: 703 0078 8550 0771 CPF: 029.784.115-70" at bounding box center [364, 190] width 624 height 8
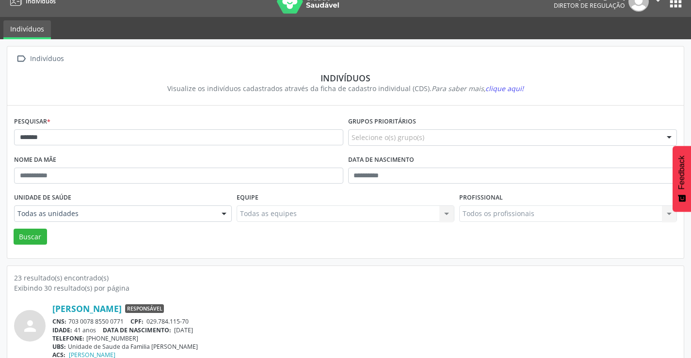
scroll to position [0, 0]
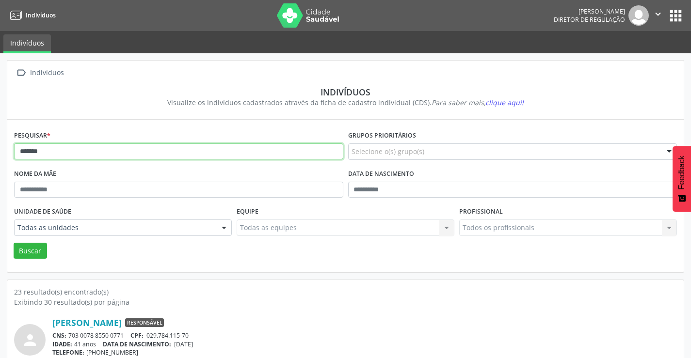
click at [89, 150] on input "*******" at bounding box center [178, 152] width 329 height 16
type input "*"
click at [14, 243] on button "Buscar" at bounding box center [30, 251] width 33 height 16
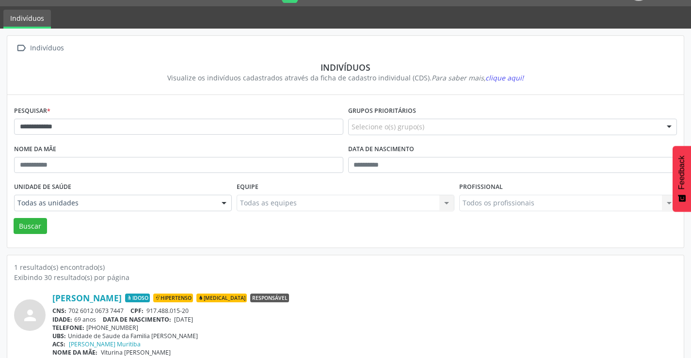
scroll to position [37, 0]
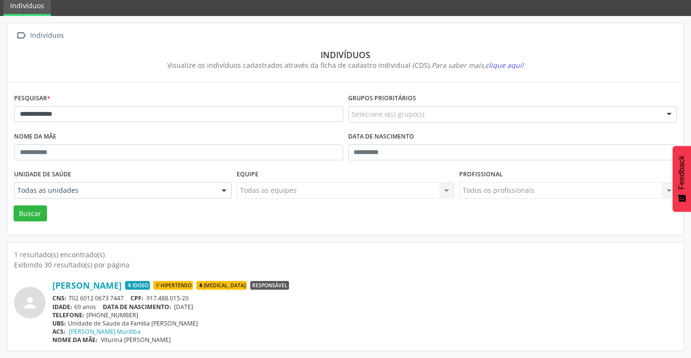
drag, startPoint x: 126, startPoint y: 296, endPoint x: 67, endPoint y: 298, distance: 58.2
click at [67, 298] on div "CNS: 702 6012 0673 7447 CPF: 917.488.015-20" at bounding box center [364, 298] width 624 height 8
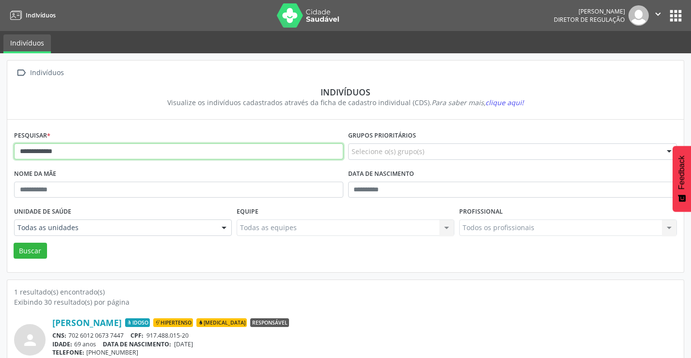
click at [134, 153] on input "**********" at bounding box center [178, 152] width 329 height 16
type input "*"
click at [14, 243] on button "Buscar" at bounding box center [30, 251] width 33 height 16
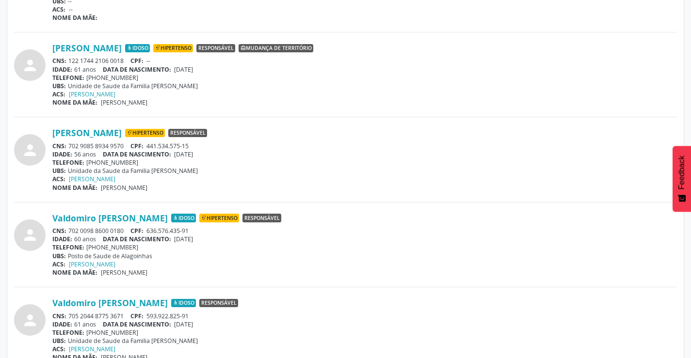
scroll to position [533, 0]
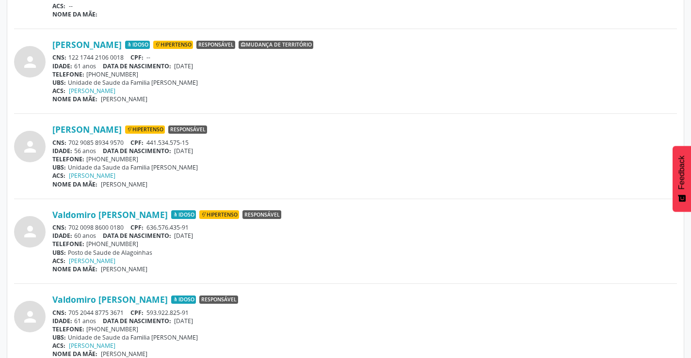
drag, startPoint x: 126, startPoint y: 227, endPoint x: 71, endPoint y: 225, distance: 54.8
click at [71, 225] on div "CNS: 702 0098 8600 0180 CPF: 636.576.435-91" at bounding box center [364, 228] width 624 height 8
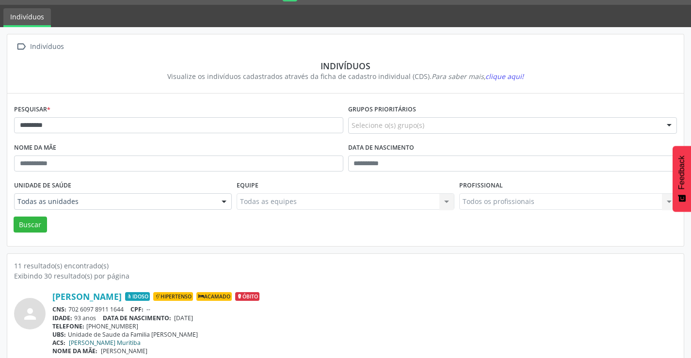
scroll to position [0, 0]
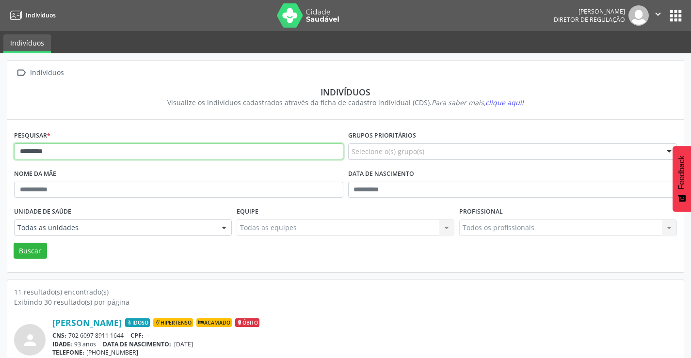
click at [82, 153] on input "*********" at bounding box center [178, 152] width 329 height 16
type input "*"
click at [14, 243] on button "Buscar" at bounding box center [30, 251] width 33 height 16
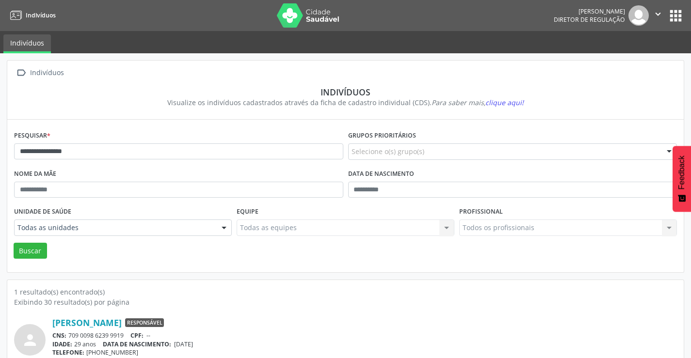
scroll to position [37, 0]
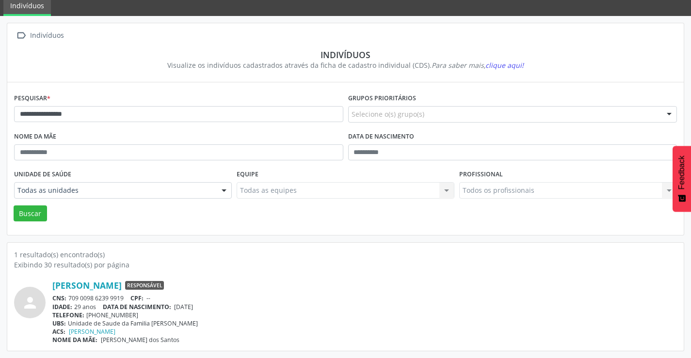
drag, startPoint x: 128, startPoint y: 297, endPoint x: 68, endPoint y: 300, distance: 60.2
click at [68, 300] on div "CNS: 709 0098 6239 9919 CPF: --" at bounding box center [364, 298] width 624 height 8
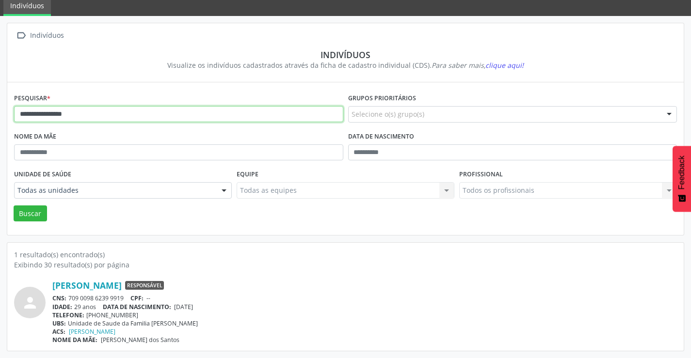
click at [104, 113] on input "**********" at bounding box center [178, 114] width 329 height 16
type input "*"
click at [14, 206] on button "Buscar" at bounding box center [30, 214] width 33 height 16
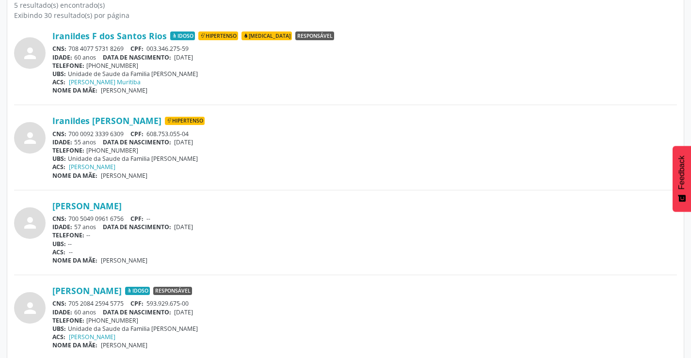
scroll to position [184, 0]
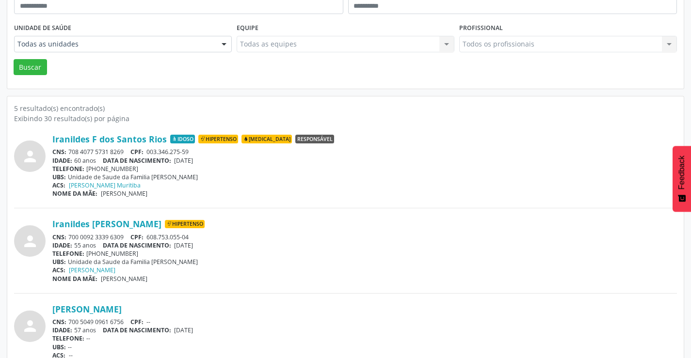
drag, startPoint x: 125, startPoint y: 237, endPoint x: 69, endPoint y: 239, distance: 56.3
click at [69, 239] on div "CNS: 700 0092 3339 6309 CPF: 608.753.055-04" at bounding box center [364, 237] width 624 height 8
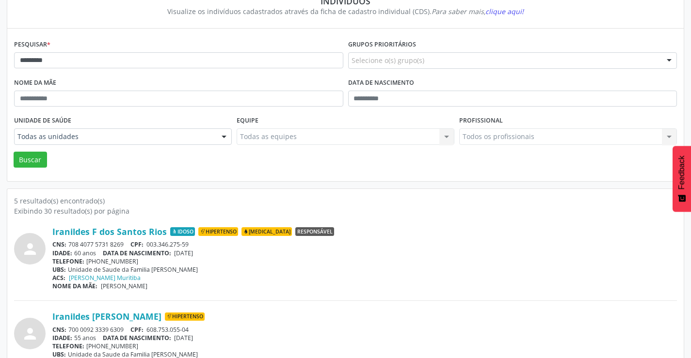
scroll to position [0, 0]
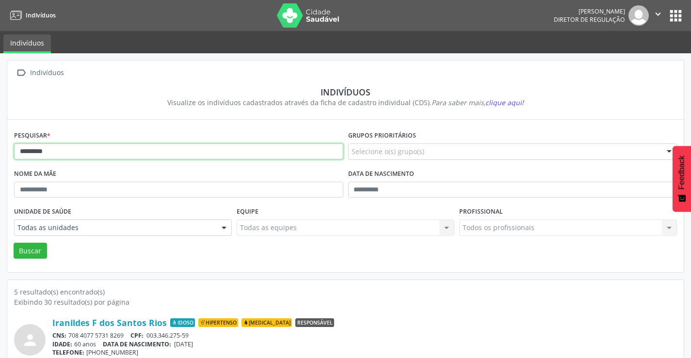
click at [81, 156] on input "*********" at bounding box center [178, 152] width 329 height 16
type input "*"
click at [14, 243] on button "Buscar" at bounding box center [30, 251] width 33 height 16
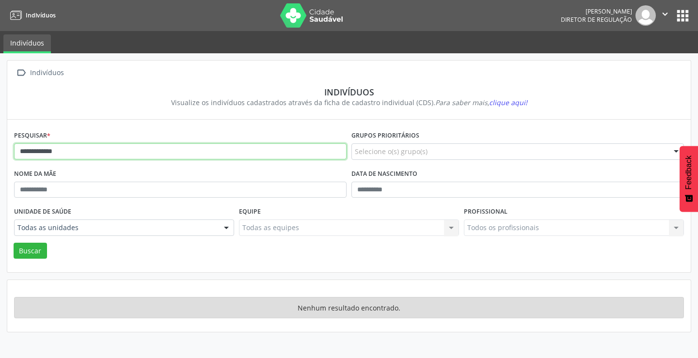
click at [81, 156] on input "**********" at bounding box center [180, 152] width 333 height 16
click at [14, 243] on button "Buscar" at bounding box center [30, 251] width 33 height 16
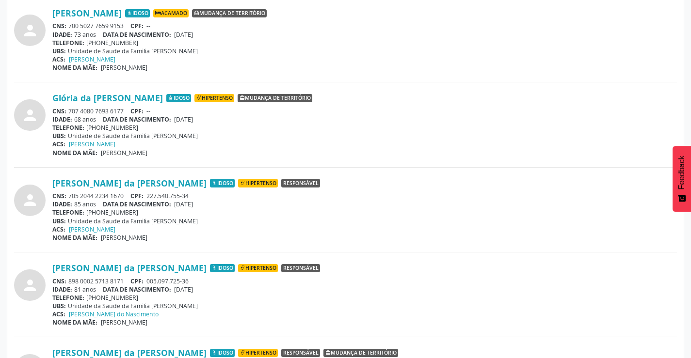
scroll to position [582, 0]
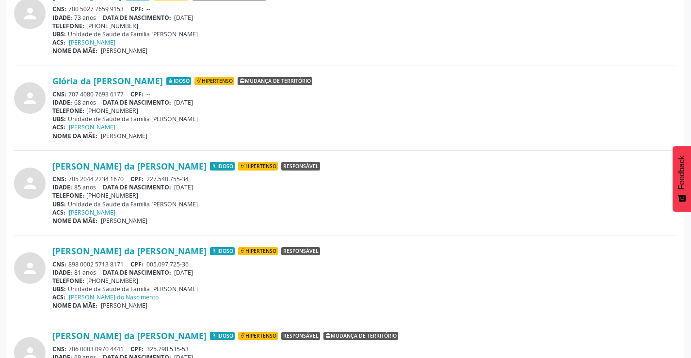
drag, startPoint x: 127, startPoint y: 264, endPoint x: 79, endPoint y: 258, distance: 47.8
click at [72, 265] on div "CNS: 898 0002 5713 8171 CPF: 005.097.725-36" at bounding box center [364, 264] width 624 height 8
drag, startPoint x: 254, startPoint y: 279, endPoint x: 226, endPoint y: 284, distance: 27.6
click at [246, 280] on div "TELEFONE: (74) 99988-8575" at bounding box center [364, 281] width 624 height 8
drag, startPoint x: 126, startPoint y: 265, endPoint x: 69, endPoint y: 263, distance: 56.7
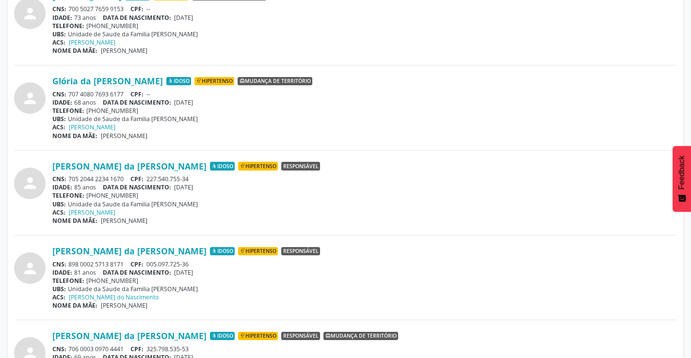
click at [68, 263] on div "CNS: 898 0002 5713 8171 CPF: 005.097.725-36" at bounding box center [364, 264] width 624 height 8
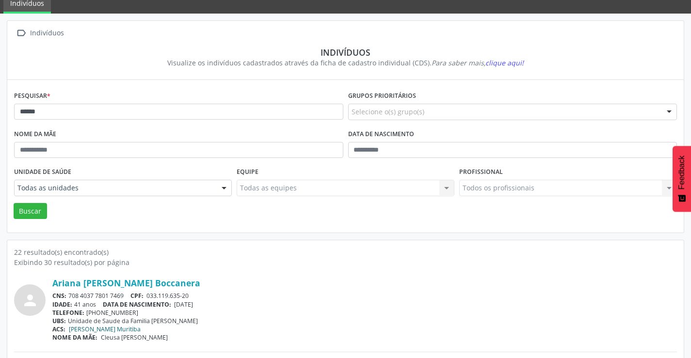
scroll to position [0, 0]
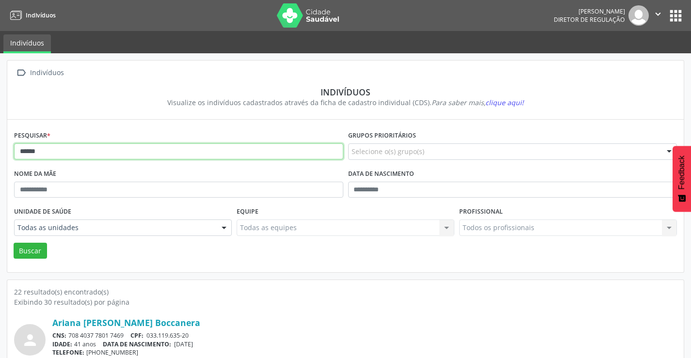
click at [110, 151] on input "******" at bounding box center [178, 152] width 329 height 16
type input "*"
click at [14, 243] on button "Buscar" at bounding box center [30, 251] width 33 height 16
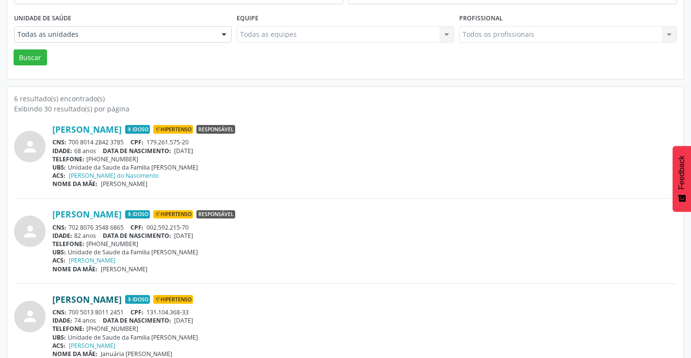
scroll to position [194, 0]
drag, startPoint x: 127, startPoint y: 140, endPoint x: 69, endPoint y: 140, distance: 58.2
click at [69, 140] on div "CNS: 700 8014 2842 3785 CPF: 179.261.575-20" at bounding box center [364, 142] width 624 height 8
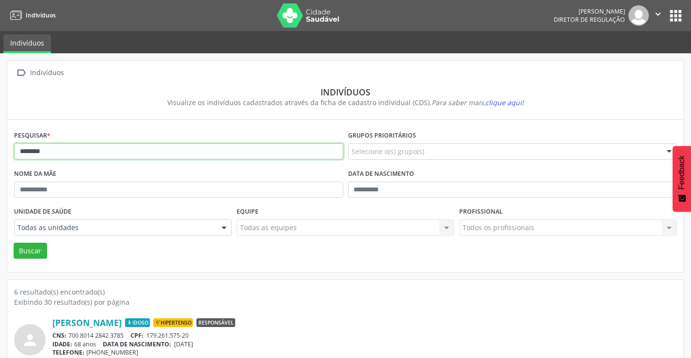
click at [77, 154] on input "********" at bounding box center [178, 152] width 329 height 16
type input "*"
click at [14, 243] on button "Buscar" at bounding box center [30, 251] width 33 height 16
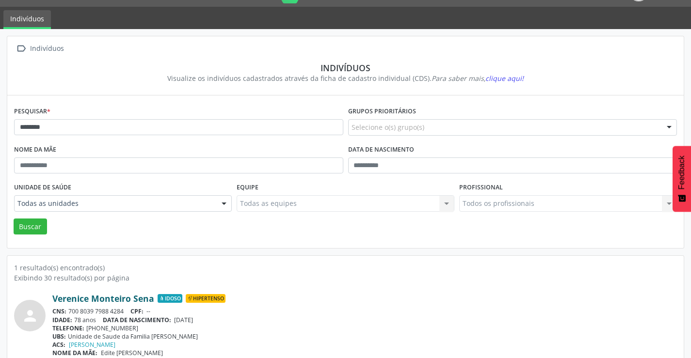
scroll to position [37, 0]
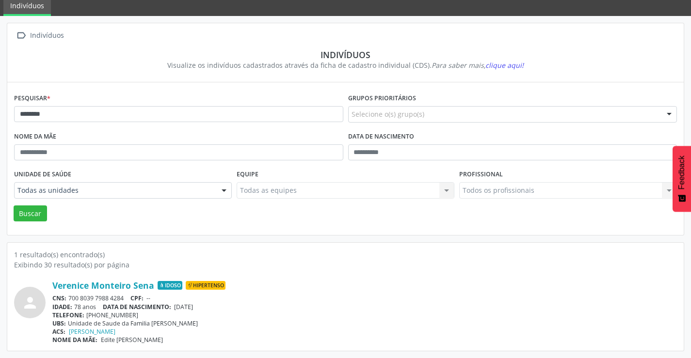
drag, startPoint x: 125, startPoint y: 297, endPoint x: 69, endPoint y: 294, distance: 56.3
click at [69, 294] on div "CNS: 700 8039 7988 4284 CPF: --" at bounding box center [364, 298] width 624 height 8
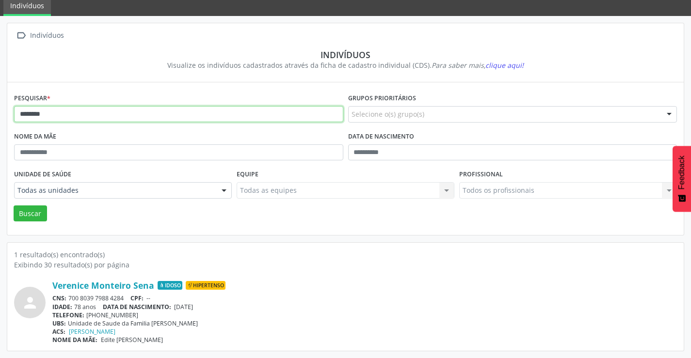
click at [137, 115] on input "********" at bounding box center [178, 114] width 329 height 16
type input "*"
click at [14, 206] on button "Buscar" at bounding box center [30, 214] width 33 height 16
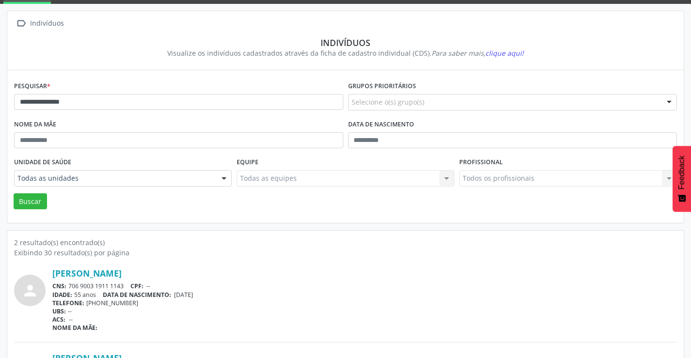
scroll to position [123, 0]
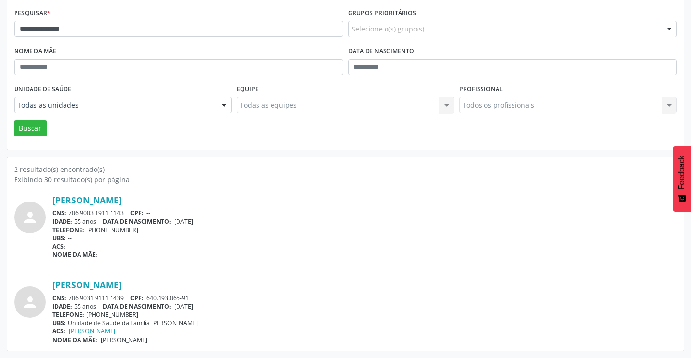
drag, startPoint x: 127, startPoint y: 295, endPoint x: 69, endPoint y: 295, distance: 57.7
click at [69, 295] on div "CNS: 706 9031 9111 1439 CPF: 640.193.065-91" at bounding box center [364, 298] width 624 height 8
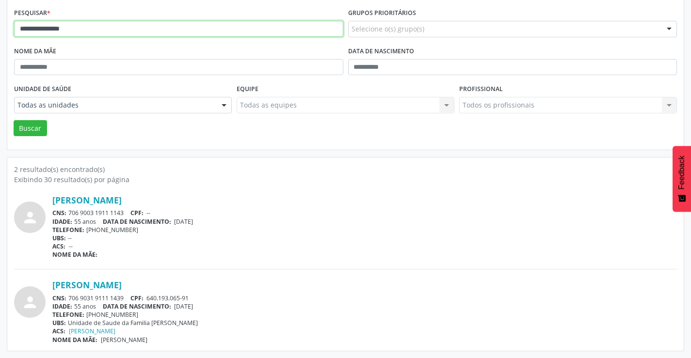
click at [160, 24] on input "**********" at bounding box center [178, 29] width 329 height 16
type input "*"
click at [14, 120] on button "Buscar" at bounding box center [30, 128] width 33 height 16
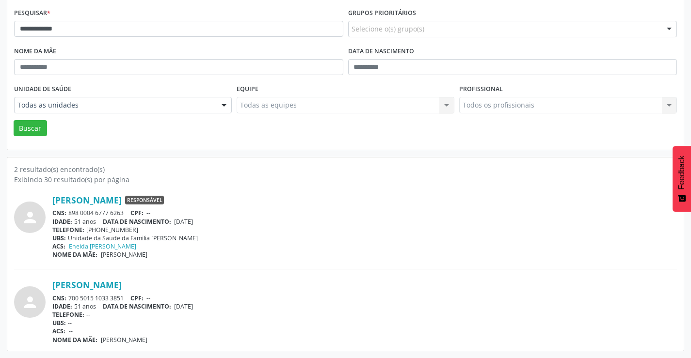
drag, startPoint x: 126, startPoint y: 298, endPoint x: 69, endPoint y: 298, distance: 57.2
click at [69, 298] on div "CNS: 700 5015 1033 3851 CPF: --" at bounding box center [364, 298] width 624 height 8
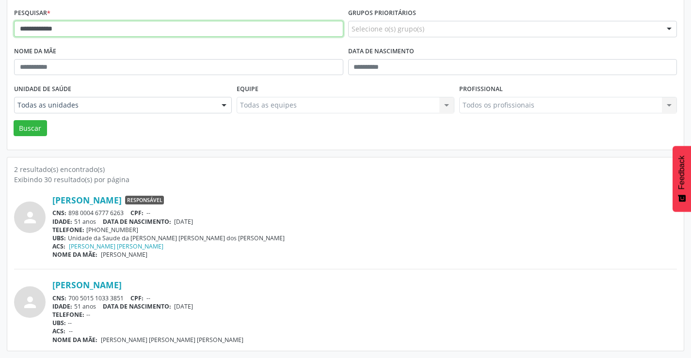
click at [122, 29] on input "**********" at bounding box center [178, 29] width 329 height 16
type input "*"
click at [14, 120] on button "Buscar" at bounding box center [30, 128] width 33 height 16
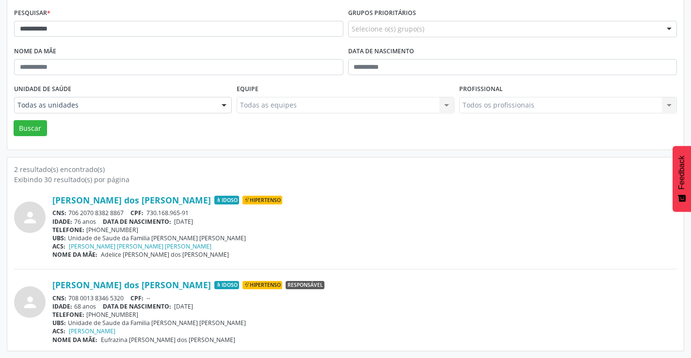
drag, startPoint x: 126, startPoint y: 213, endPoint x: 70, endPoint y: 212, distance: 55.3
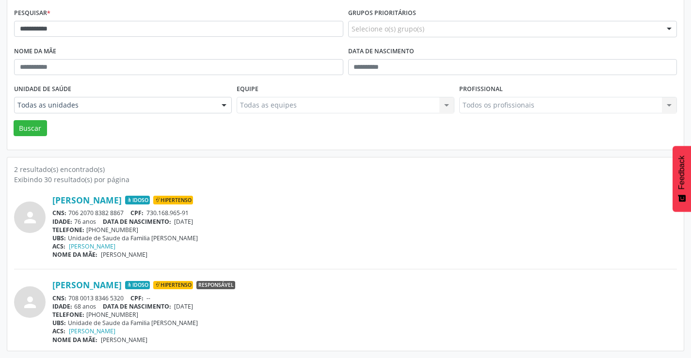
click at [70, 213] on div "CNS: 706 2070 8382 8867 CPF: 730.168.965-91" at bounding box center [364, 213] width 624 height 8
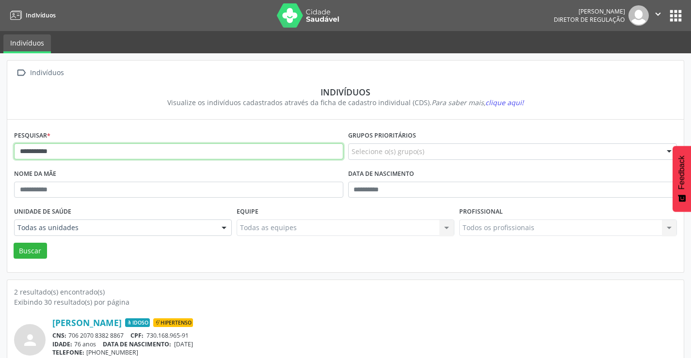
click at [75, 147] on input "**********" at bounding box center [178, 152] width 329 height 16
type input "*"
click at [14, 243] on button "Buscar" at bounding box center [30, 251] width 33 height 16
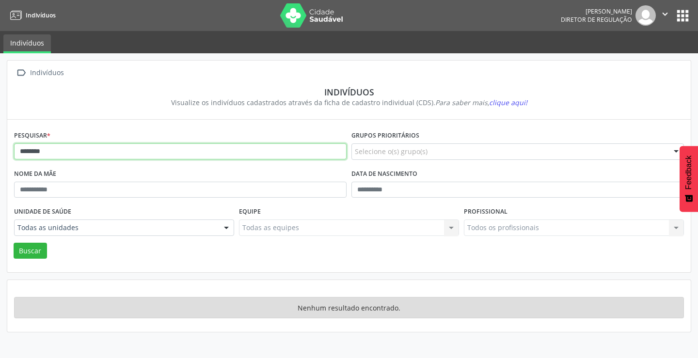
click at [75, 147] on input "********" at bounding box center [180, 152] width 333 height 16
click at [14, 243] on button "Buscar" at bounding box center [30, 251] width 33 height 16
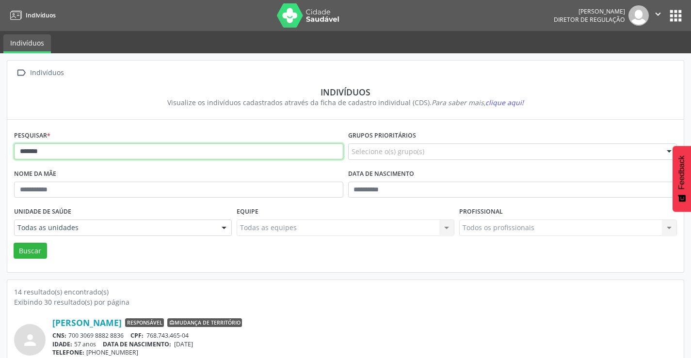
click at [64, 152] on input "*******" at bounding box center [178, 152] width 329 height 16
click at [14, 243] on button "Buscar" at bounding box center [30, 251] width 33 height 16
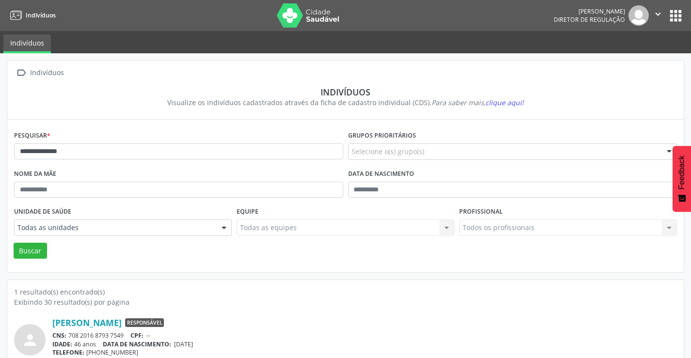
scroll to position [37, 0]
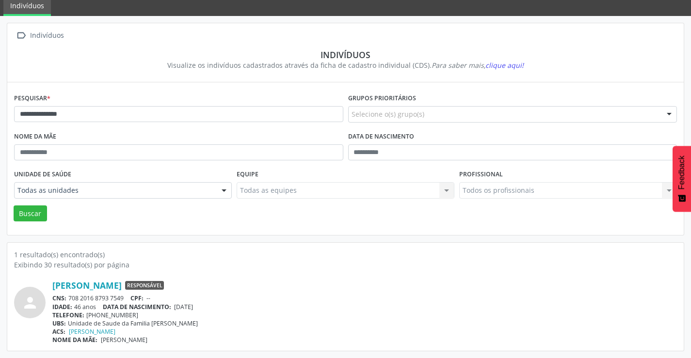
drag, startPoint x: 128, startPoint y: 297, endPoint x: 71, endPoint y: 293, distance: 57.3
click at [71, 293] on div "Solange Pereira da Silva Responsável CNS: 708 2016 8793 7549 CPF: -- IDADE: 46 …" at bounding box center [364, 312] width 624 height 64
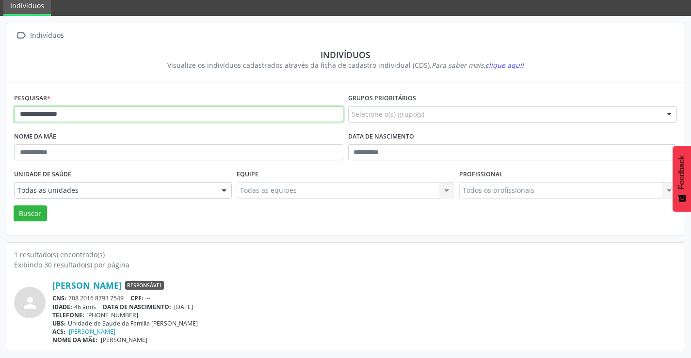
click at [130, 111] on input "**********" at bounding box center [178, 114] width 329 height 16
type input "*"
click at [14, 206] on button "Buscar" at bounding box center [30, 214] width 33 height 16
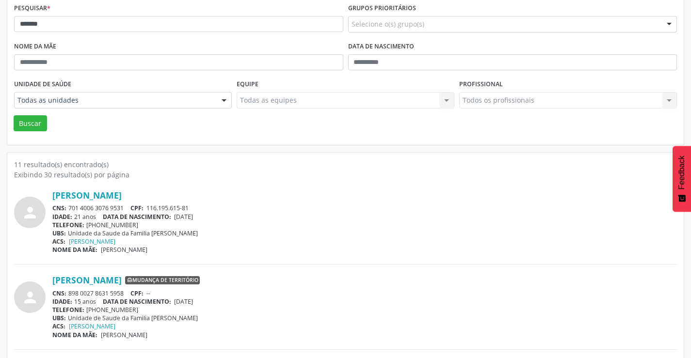
scroll to position [145, 0]
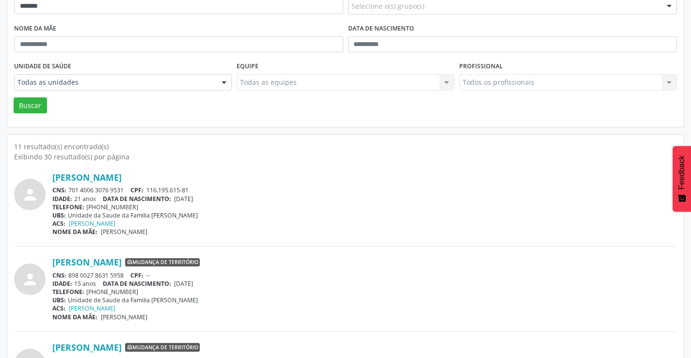
drag, startPoint x: 126, startPoint y: 189, endPoint x: 69, endPoint y: 191, distance: 56.7
click at [69, 191] on div "CNS: 701 4006 3076 9531 CPF: 116.195.615-81" at bounding box center [364, 190] width 624 height 8
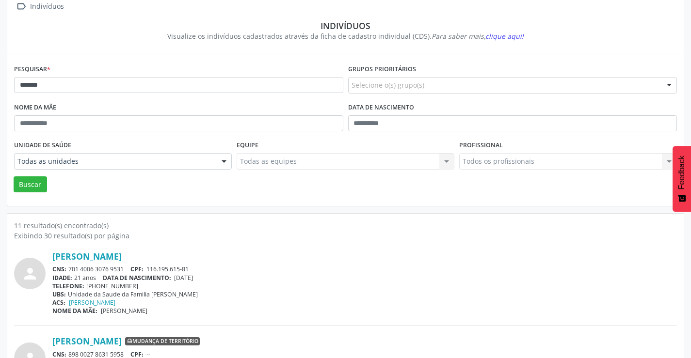
scroll to position [0, 0]
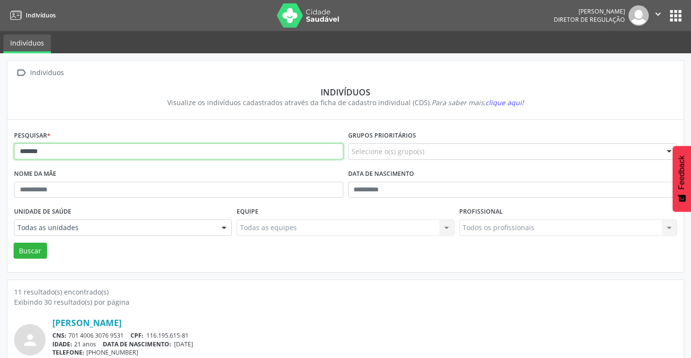
click at [101, 154] on input "*******" at bounding box center [178, 152] width 329 height 16
type input "*"
click at [14, 243] on button "Buscar" at bounding box center [30, 251] width 33 height 16
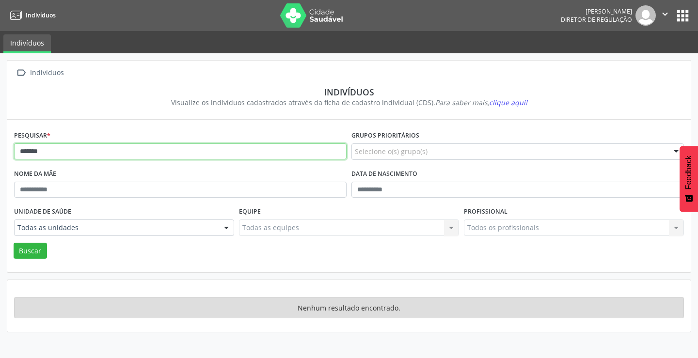
click at [101, 154] on input "*******" at bounding box center [180, 152] width 333 height 16
click at [14, 243] on button "Buscar" at bounding box center [30, 251] width 33 height 16
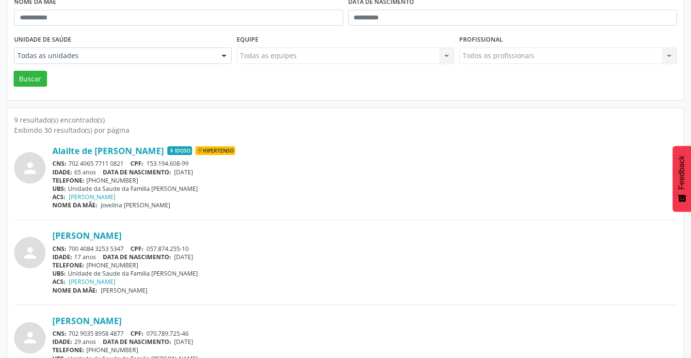
scroll to position [194, 0]
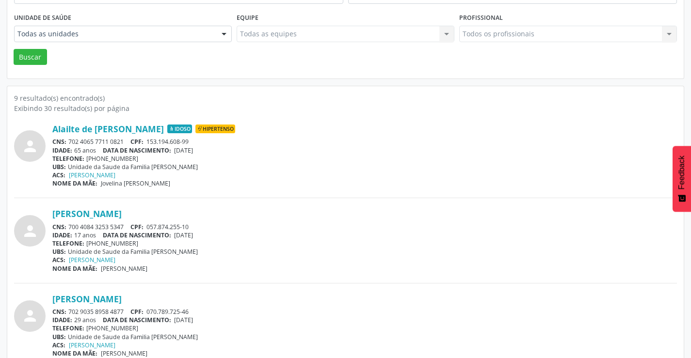
drag, startPoint x: 127, startPoint y: 226, endPoint x: 69, endPoint y: 225, distance: 57.7
click at [68, 225] on div "CNS: 700 4084 3253 5347 CPF: 057.874.255-10" at bounding box center [364, 227] width 624 height 8
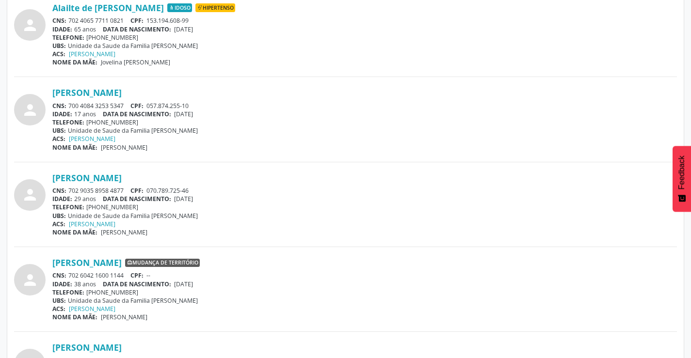
scroll to position [339, 0]
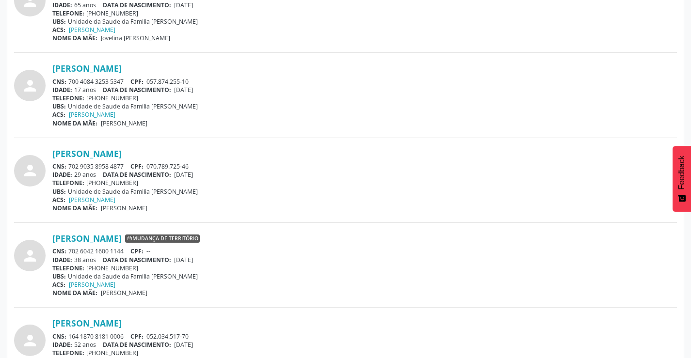
drag, startPoint x: 124, startPoint y: 165, endPoint x: 69, endPoint y: 164, distance: 54.8
click at [69, 164] on div "CNS: 702 9035 8958 4877 CPF: 070.789.725-46" at bounding box center [364, 166] width 624 height 8
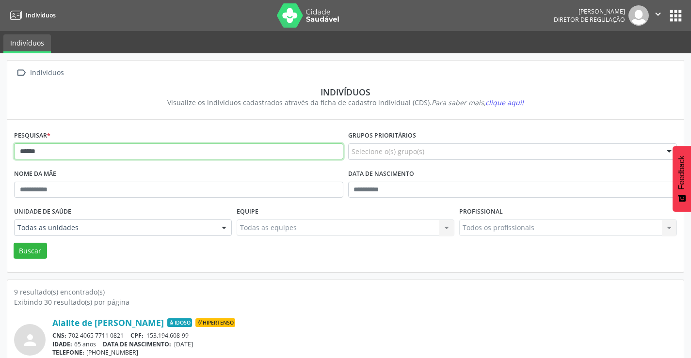
click at [91, 154] on input "******" at bounding box center [178, 152] width 329 height 16
type input "*"
type input "********"
click at [14, 243] on button "Buscar" at bounding box center [30, 251] width 33 height 16
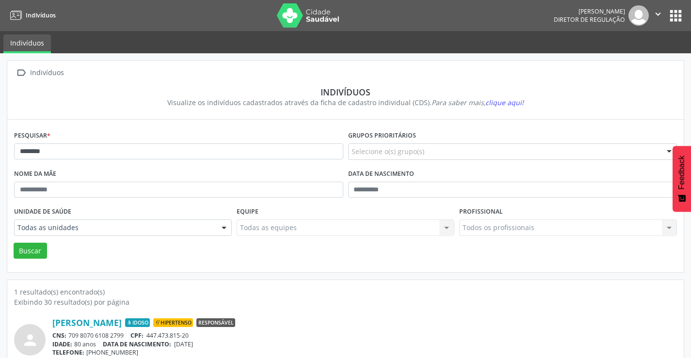
scroll to position [37, 0]
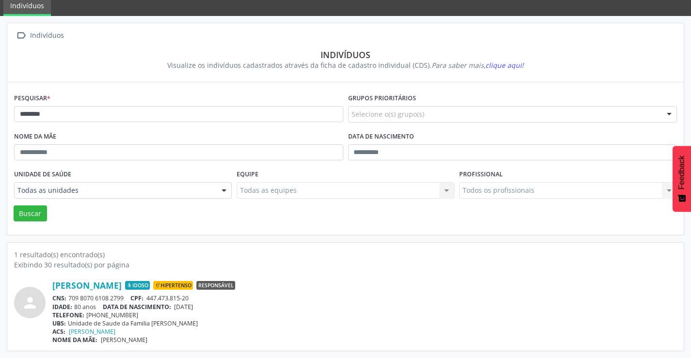
drag, startPoint x: 128, startPoint y: 296, endPoint x: 69, endPoint y: 296, distance: 59.2
click at [69, 296] on div "CNS: 709 8070 6108 2799 CPF: 447.473.815-20" at bounding box center [364, 298] width 624 height 8
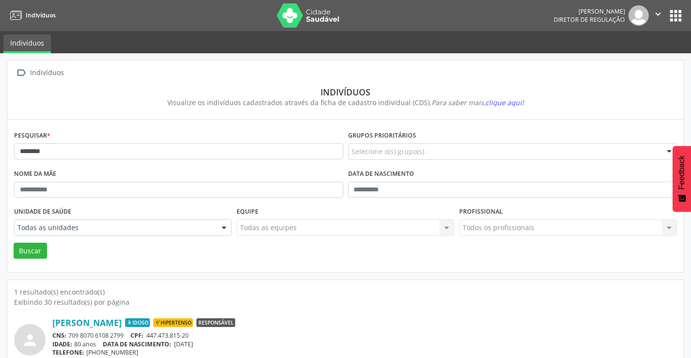
scroll to position [37, 0]
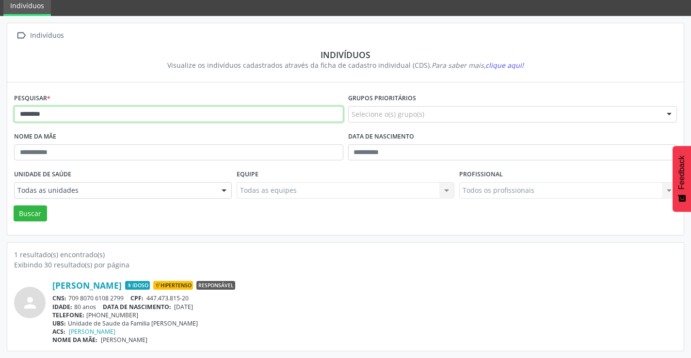
click at [62, 116] on input "********" at bounding box center [178, 114] width 329 height 16
type input "*"
click at [14, 206] on button "Buscar" at bounding box center [30, 214] width 33 height 16
click at [96, 116] on input "**********" at bounding box center [178, 114] width 329 height 16
click at [14, 206] on button "Buscar" at bounding box center [30, 214] width 33 height 16
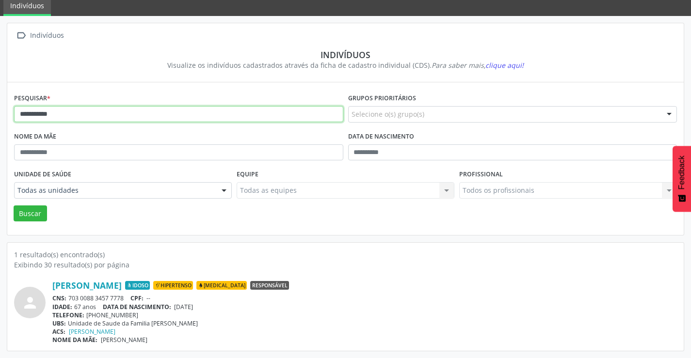
click at [73, 115] on input "**********" at bounding box center [178, 114] width 329 height 16
click at [14, 206] on button "Buscar" at bounding box center [30, 214] width 33 height 16
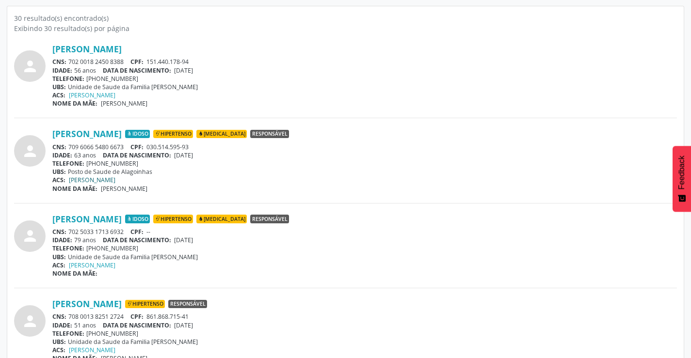
scroll to position [291, 0]
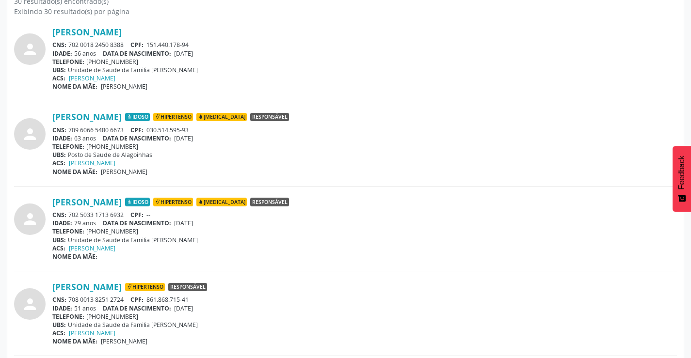
drag, startPoint x: 127, startPoint y: 130, endPoint x: 70, endPoint y: 129, distance: 56.7
click at [70, 129] on div "CNS: 709 6066 5480 6673 CPF: 030.514.595-93" at bounding box center [364, 130] width 624 height 8
copy div "709 6066 5480 6673"
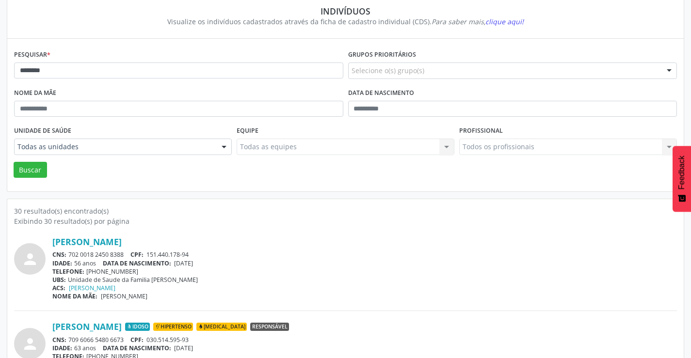
scroll to position [0, 0]
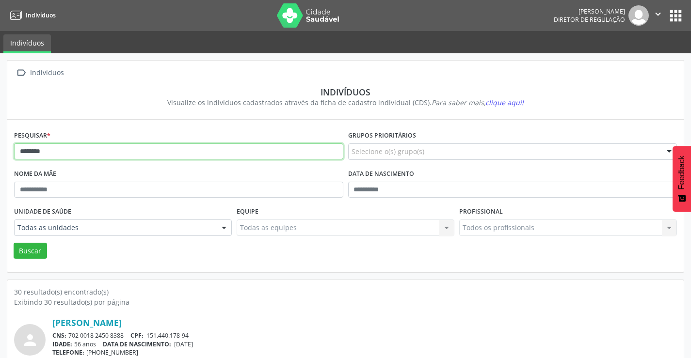
click at [90, 154] on input "********" at bounding box center [178, 152] width 329 height 16
type input "*"
click at [14, 243] on button "Buscar" at bounding box center [30, 251] width 33 height 16
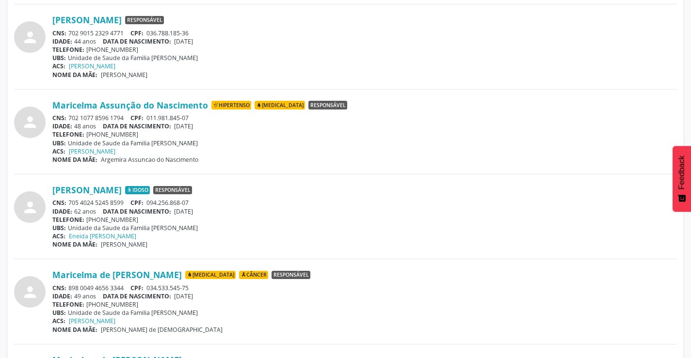
scroll to position [436, 0]
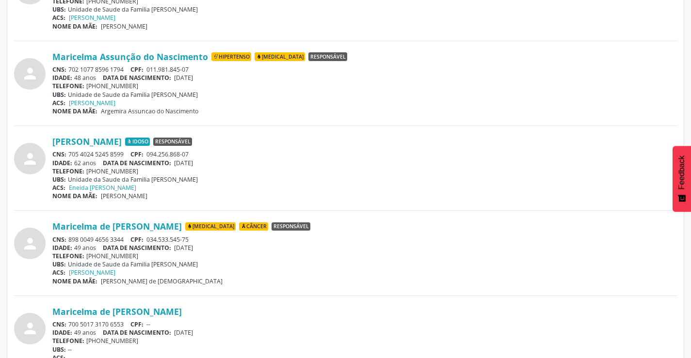
drag, startPoint x: 129, startPoint y: 240, endPoint x: 71, endPoint y: 239, distance: 57.7
click at [70, 240] on div "CNS: 898 0049 4656 3344 CPF: 034.533.545-75" at bounding box center [364, 240] width 624 height 8
copy div "898 0049 4656 3344"
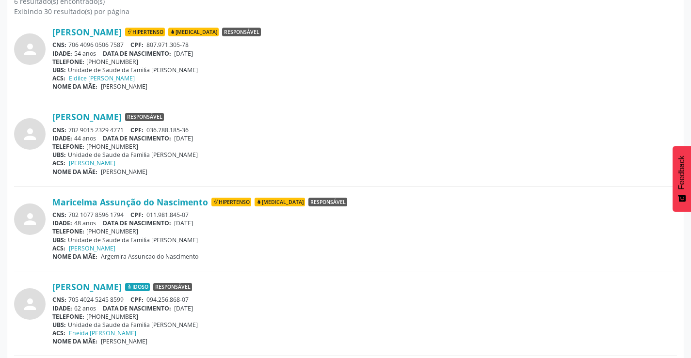
scroll to position [0, 0]
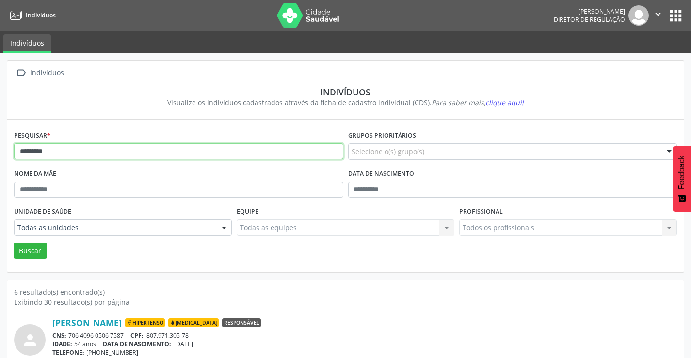
click at [138, 153] on input "*********" at bounding box center [178, 152] width 329 height 16
type input "*"
click at [14, 243] on button "Buscar" at bounding box center [30, 251] width 33 height 16
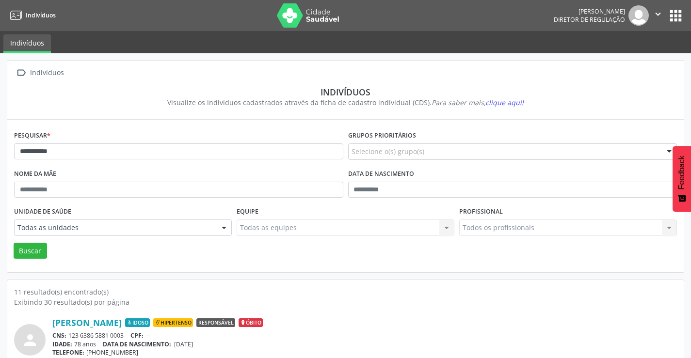
scroll to position [291, 0]
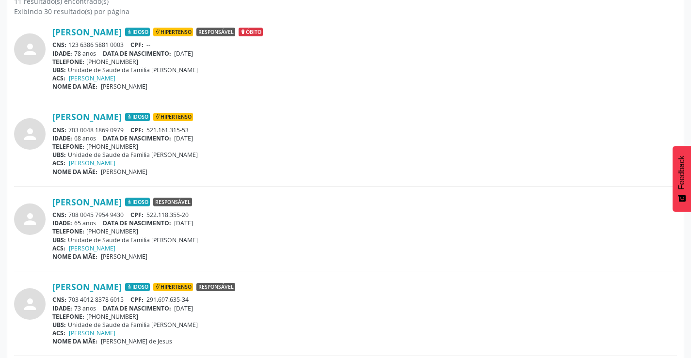
drag, startPoint x: 128, startPoint y: 213, endPoint x: 68, endPoint y: 213, distance: 59.6
click at [68, 213] on div "CNS: 708 0045 7954 9430 CPF: 522.118.355-20" at bounding box center [364, 215] width 624 height 8
copy div "708 0045 7954 9430"
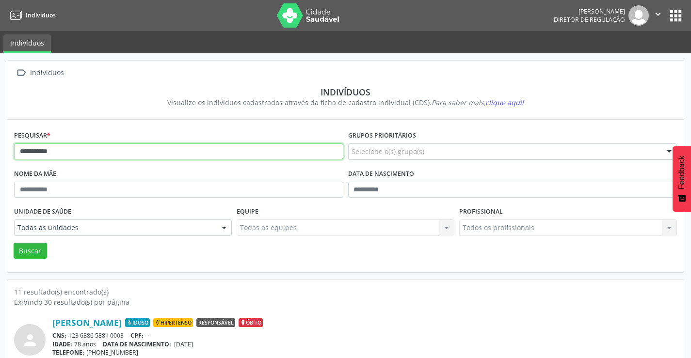
click at [100, 148] on input "**********" at bounding box center [178, 152] width 329 height 16
type input "*"
click at [14, 243] on button "Buscar" at bounding box center [30, 251] width 33 height 16
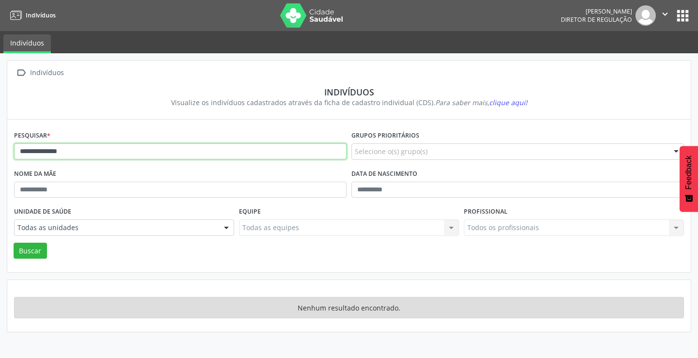
click at [97, 148] on input "**********" at bounding box center [180, 152] width 333 height 16
click at [14, 243] on button "Buscar" at bounding box center [30, 251] width 33 height 16
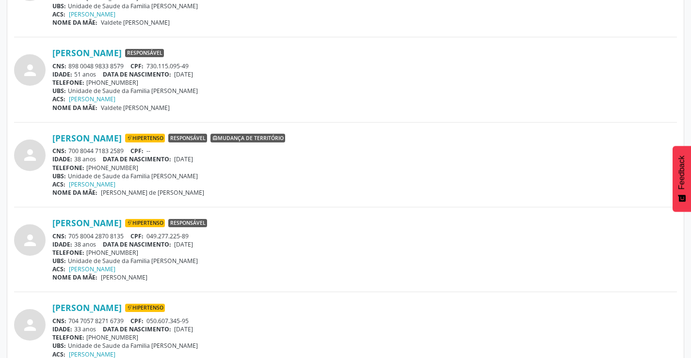
scroll to position [873, 0]
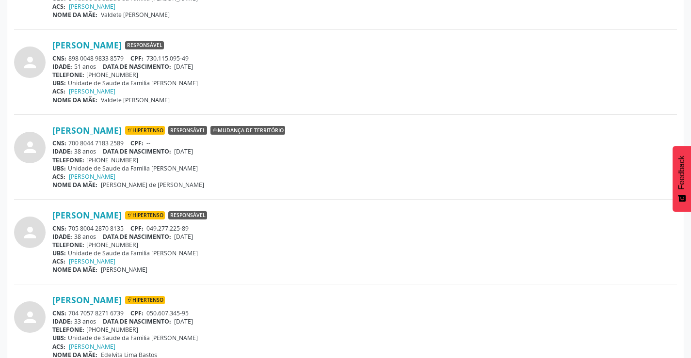
drag, startPoint x: 126, startPoint y: 226, endPoint x: 70, endPoint y: 228, distance: 55.3
click at [70, 228] on div "CNS: 705 8004 2870 8135 CPF: 049.277.225-89" at bounding box center [364, 228] width 624 height 8
copy div "705 8004 2870 8135"
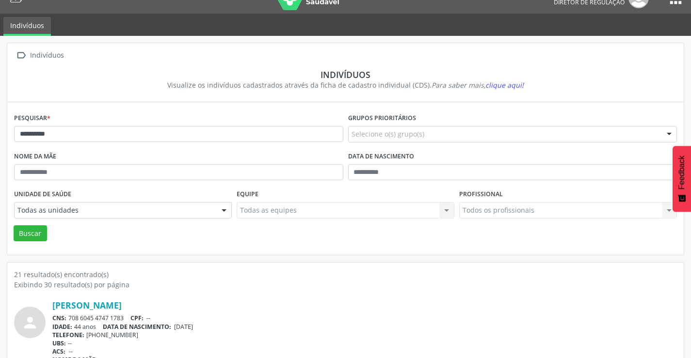
scroll to position [0, 0]
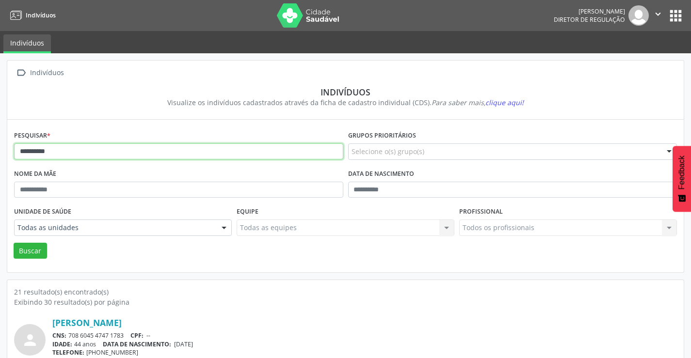
drag, startPoint x: 154, startPoint y: 144, endPoint x: 155, endPoint y: 156, distance: 11.7
click at [154, 153] on input "*********" at bounding box center [178, 152] width 329 height 16
type input "*"
click at [14, 243] on button "Buscar" at bounding box center [30, 251] width 33 height 16
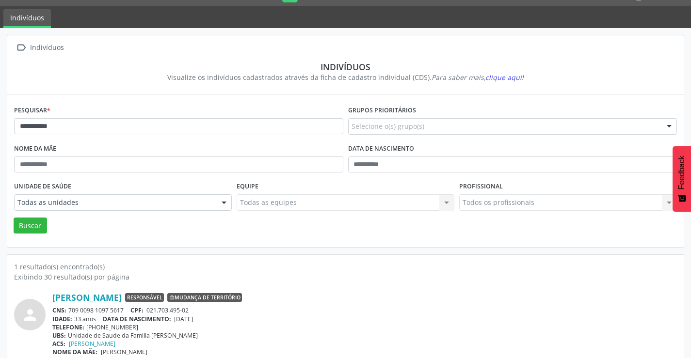
scroll to position [37, 0]
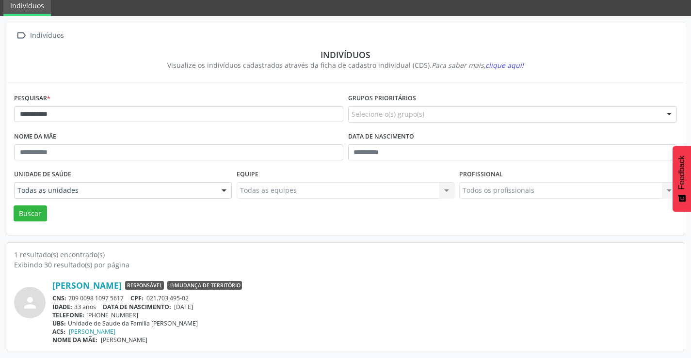
drag, startPoint x: 126, startPoint y: 297, endPoint x: 69, endPoint y: 293, distance: 56.4
click at [69, 293] on div "[PERSON_NAME] Responsável Mudança de território CNS: 709 0098 1097 5617 CPF: 02…" at bounding box center [364, 312] width 624 height 64
copy div "709 0098 1097 5617"
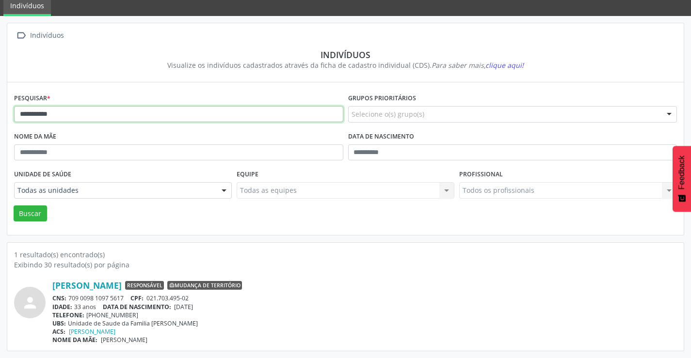
click at [86, 118] on input "**********" at bounding box center [178, 114] width 329 height 16
type input "*"
type input "*******"
click at [14, 206] on button "Buscar" at bounding box center [30, 214] width 33 height 16
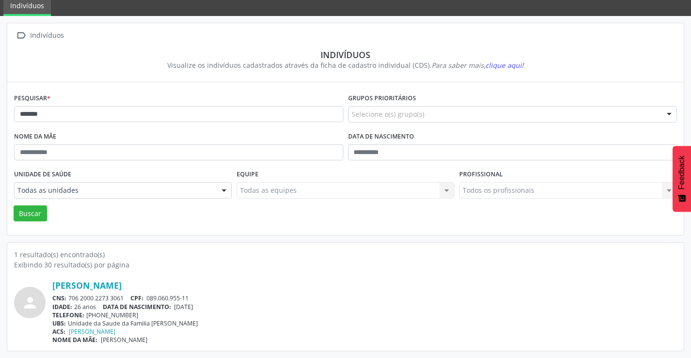
drag, startPoint x: 125, startPoint y: 299, endPoint x: 70, endPoint y: 298, distance: 54.3
click at [70, 298] on div "CNS: 706 2000 2273 3061 CPF: 089.060.955-11" at bounding box center [364, 298] width 624 height 8
copy div "706 2000 2273 3061"
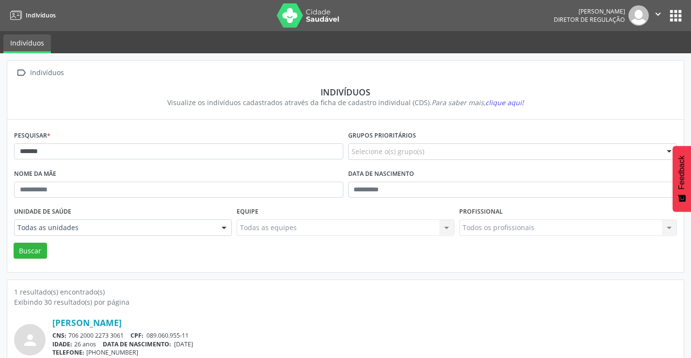
scroll to position [37, 0]
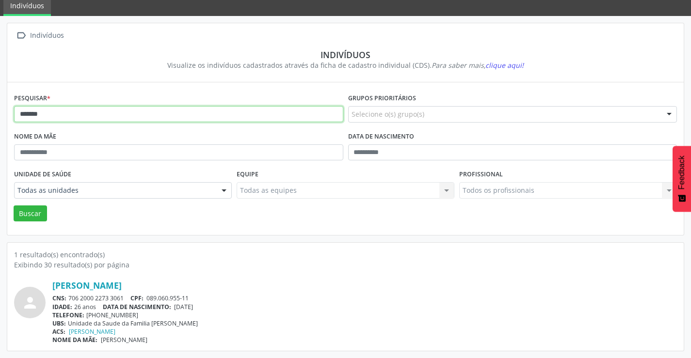
click at [86, 114] on input "*******" at bounding box center [178, 114] width 329 height 16
type input "*"
type input "**********"
click at [14, 206] on button "Buscar" at bounding box center [30, 214] width 33 height 16
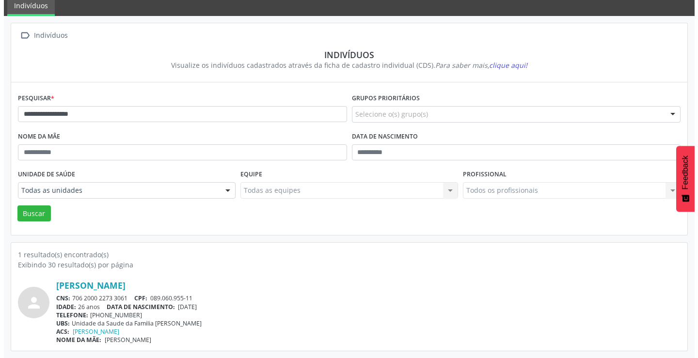
scroll to position [0, 0]
